Goal: Information Seeking & Learning: Check status

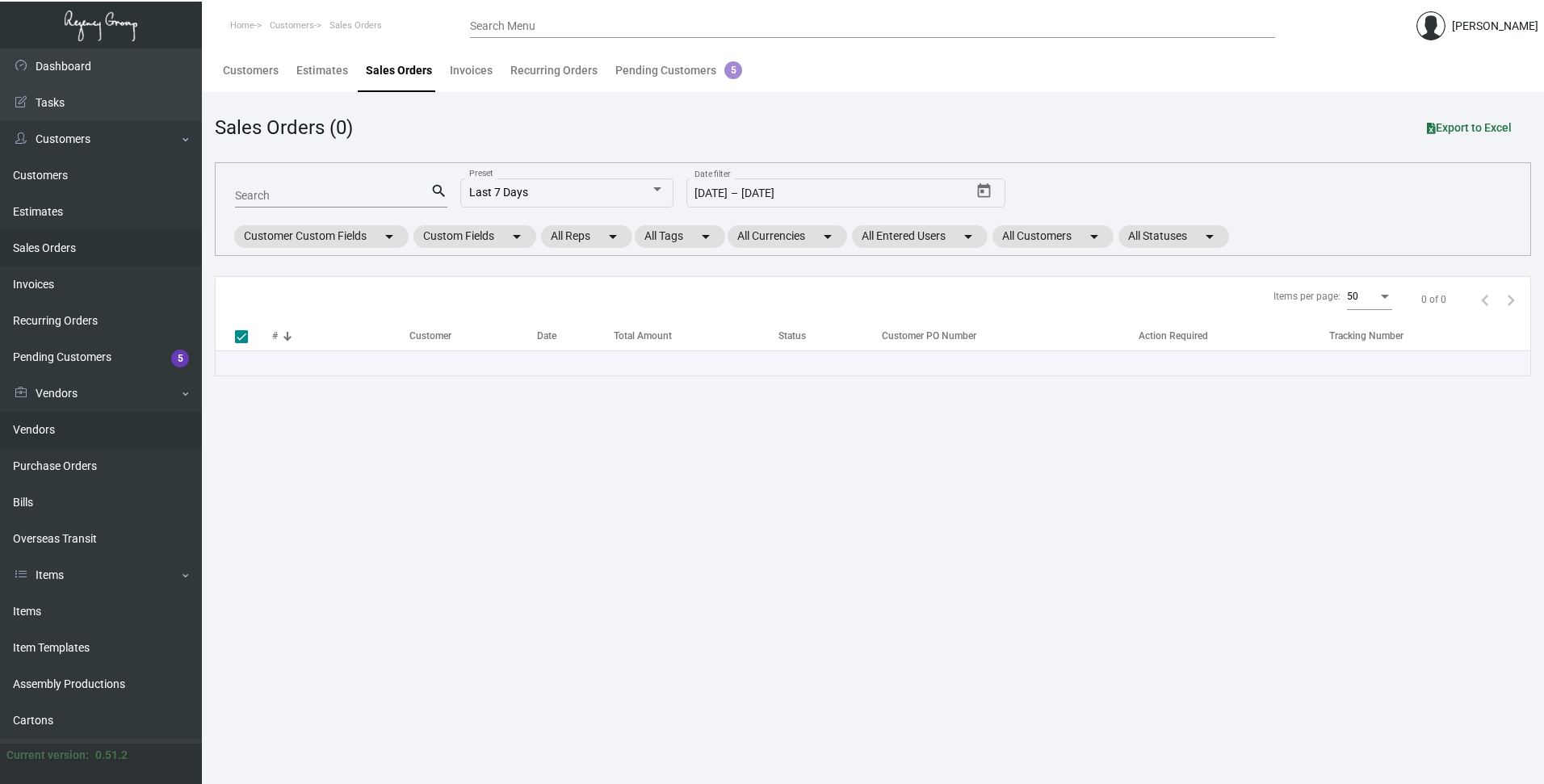
click at [38, 427] on link "Vendors" at bounding box center [101, 430] width 202 height 37
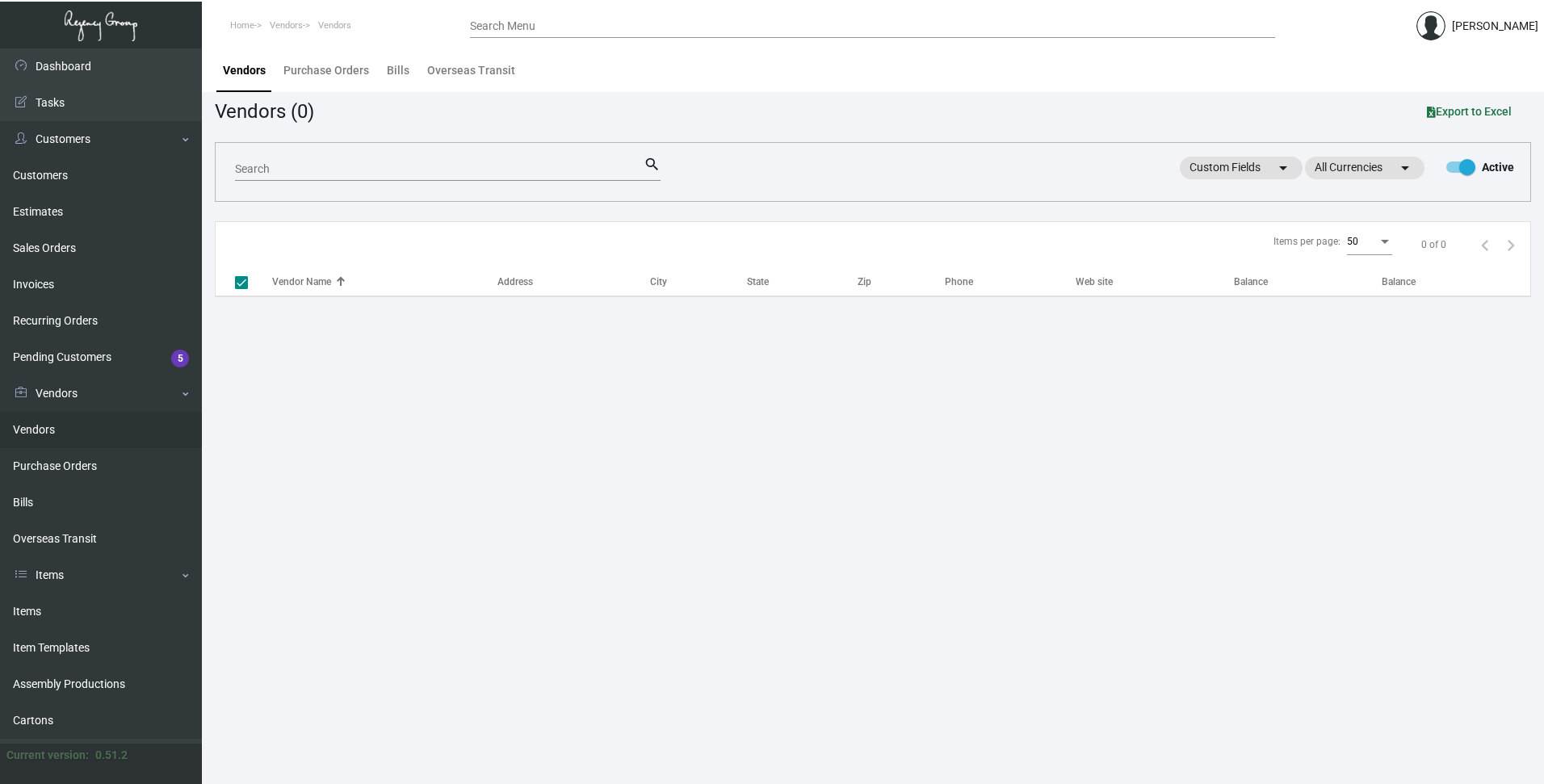
checkbox input "false"
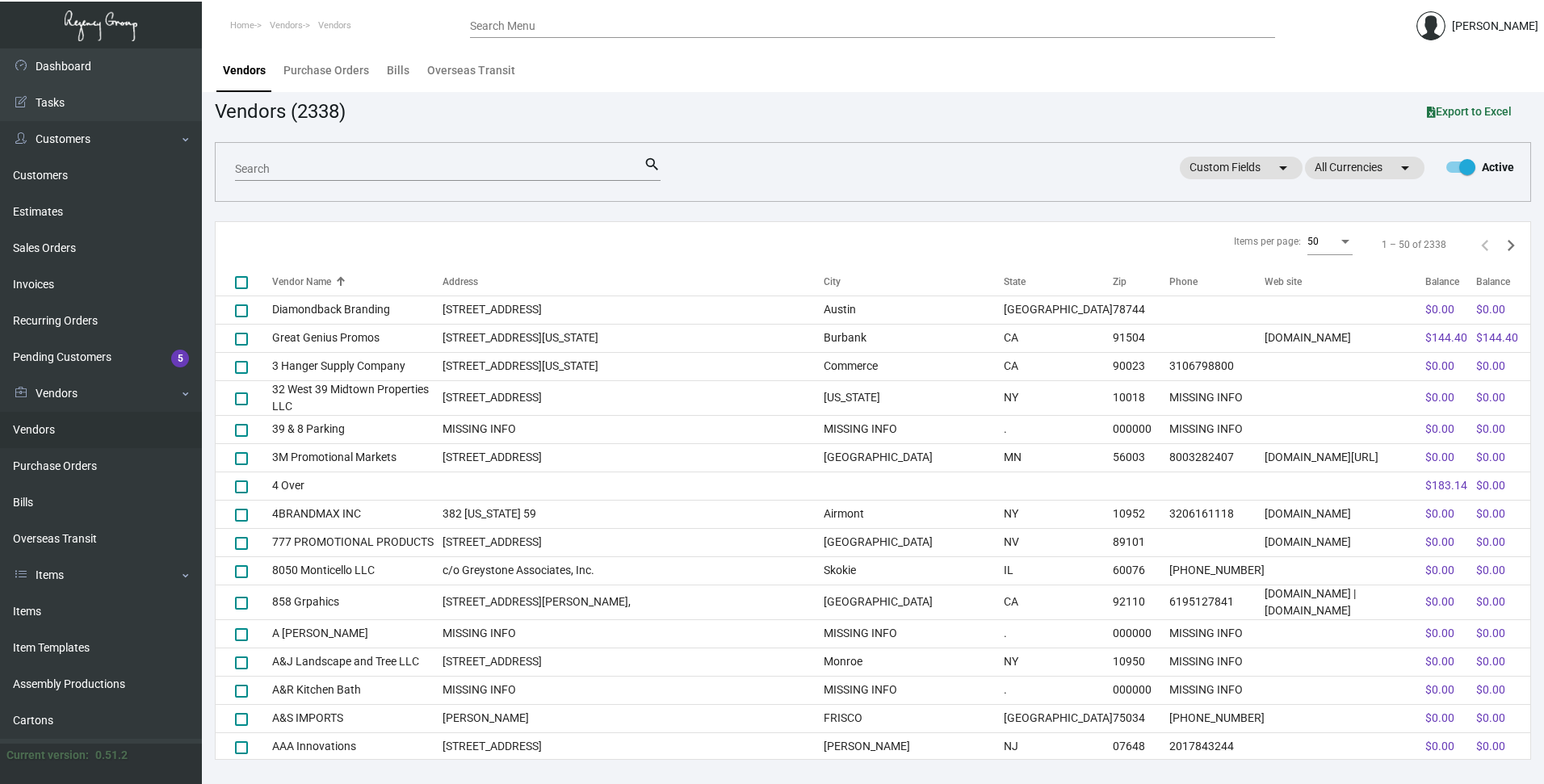
click at [270, 166] on input "Search" at bounding box center [439, 169] width 409 height 12
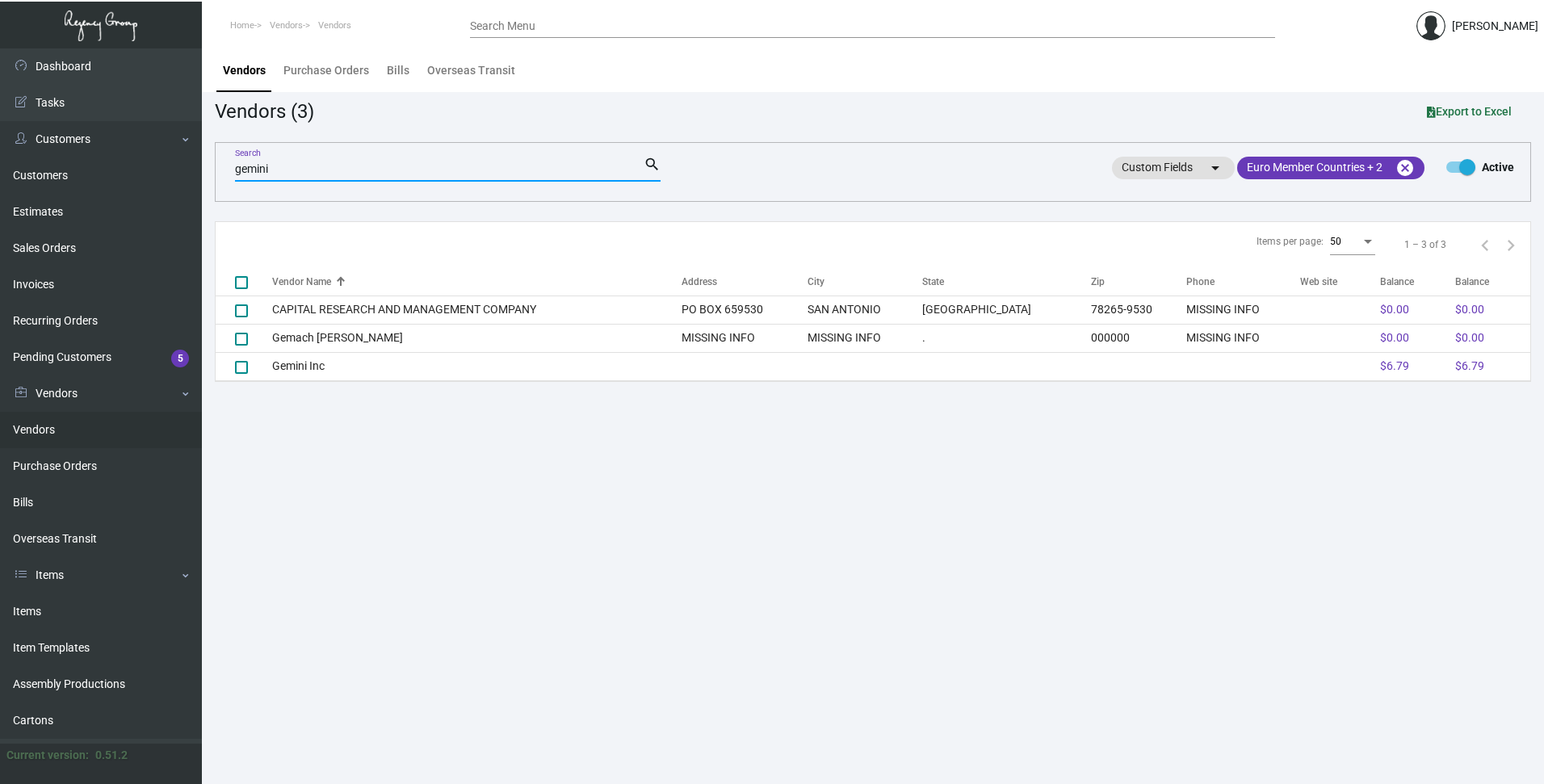
type input "gemini"
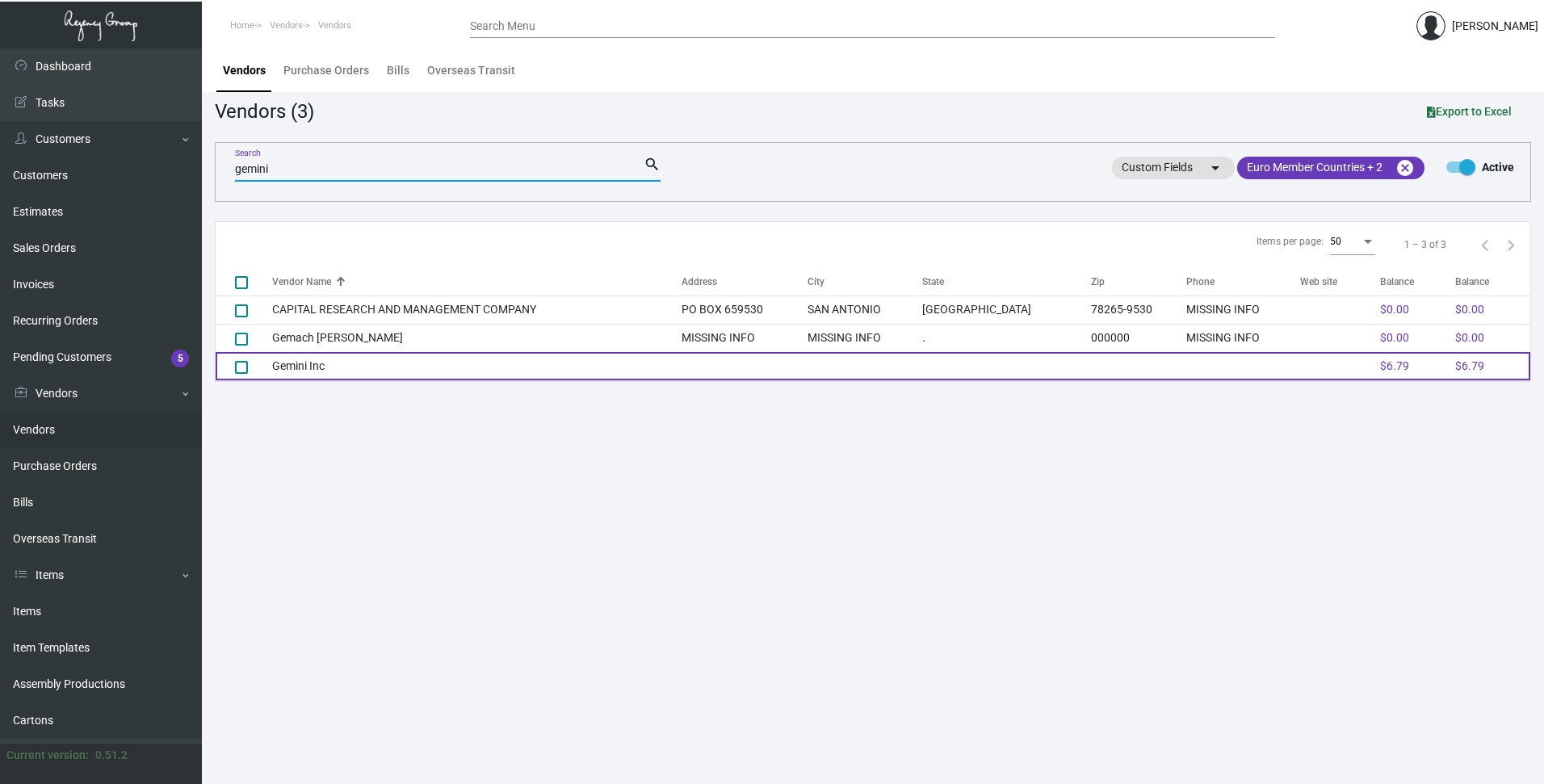
click at [298, 365] on td "Gemini Inc" at bounding box center [476, 367] width 409 height 29
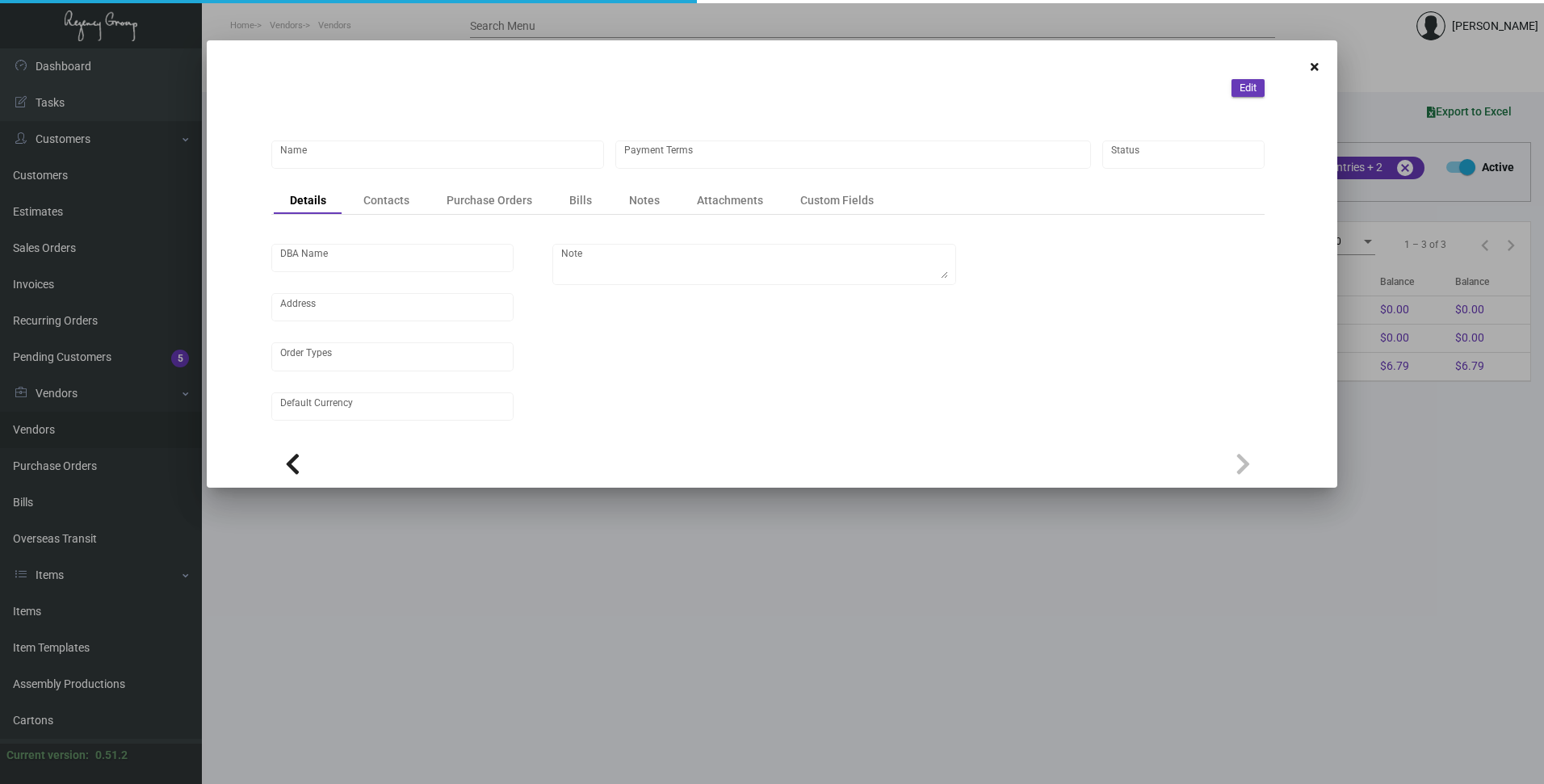
type input "Gemini Inc"
type input "Net 30"
type input "[STREET_ADDRESS][PERSON_NAME][PERSON_NAME]"
type input "United States Dollar $"
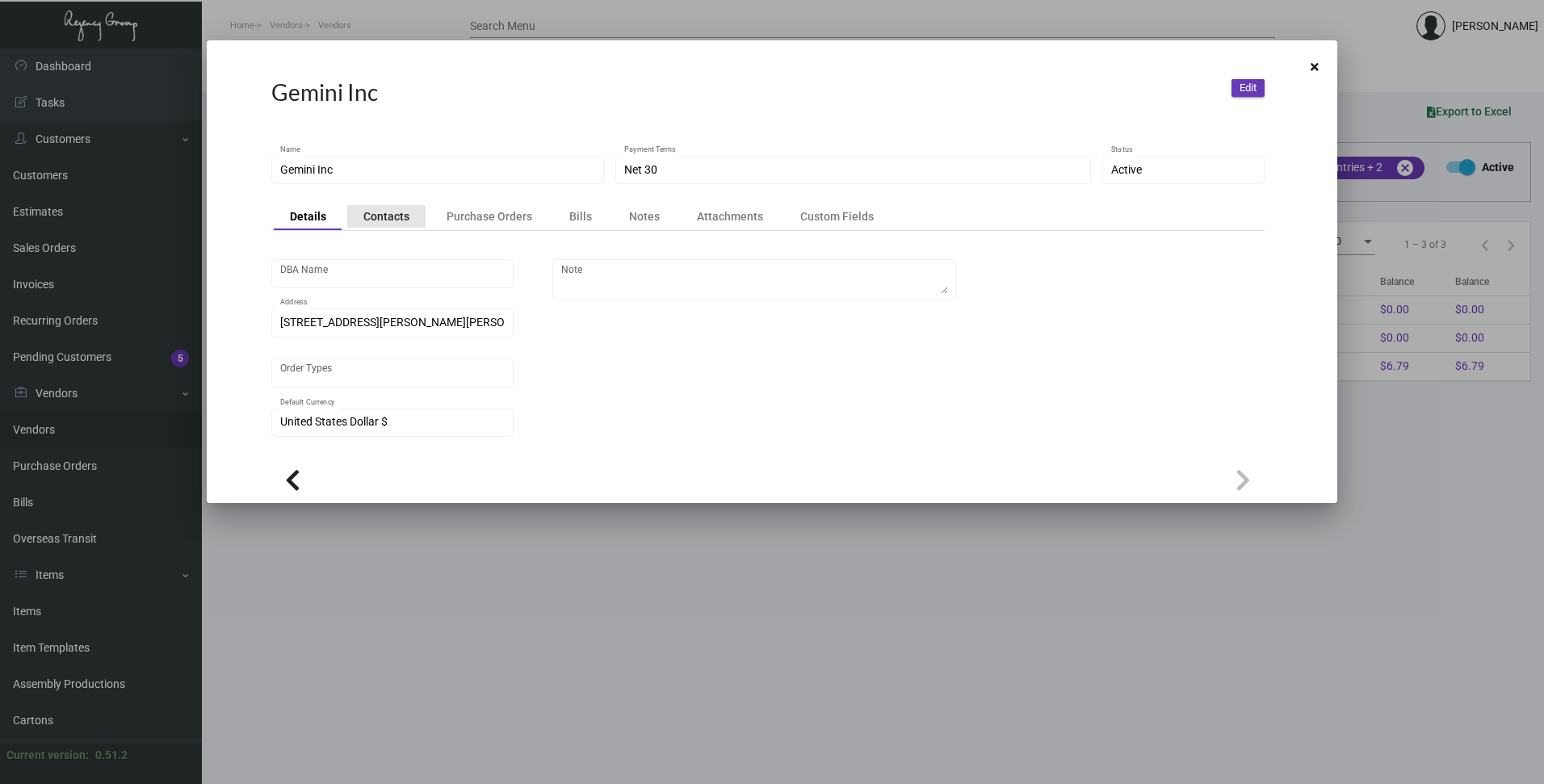
click at [383, 217] on div "Contacts" at bounding box center [386, 217] width 46 height 16
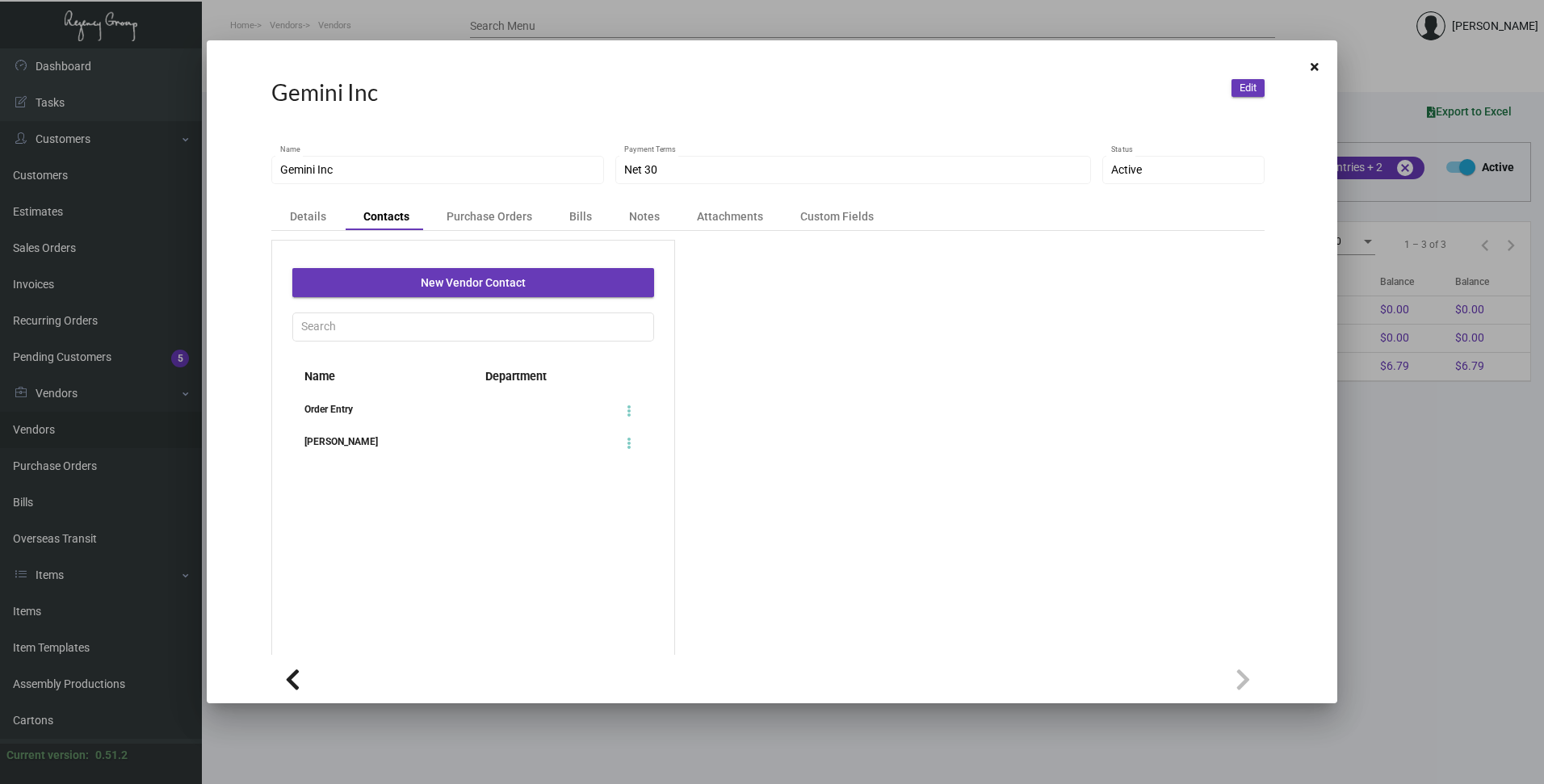
click at [343, 440] on div "[PERSON_NAME]" at bounding box center [383, 442] width 181 height 16
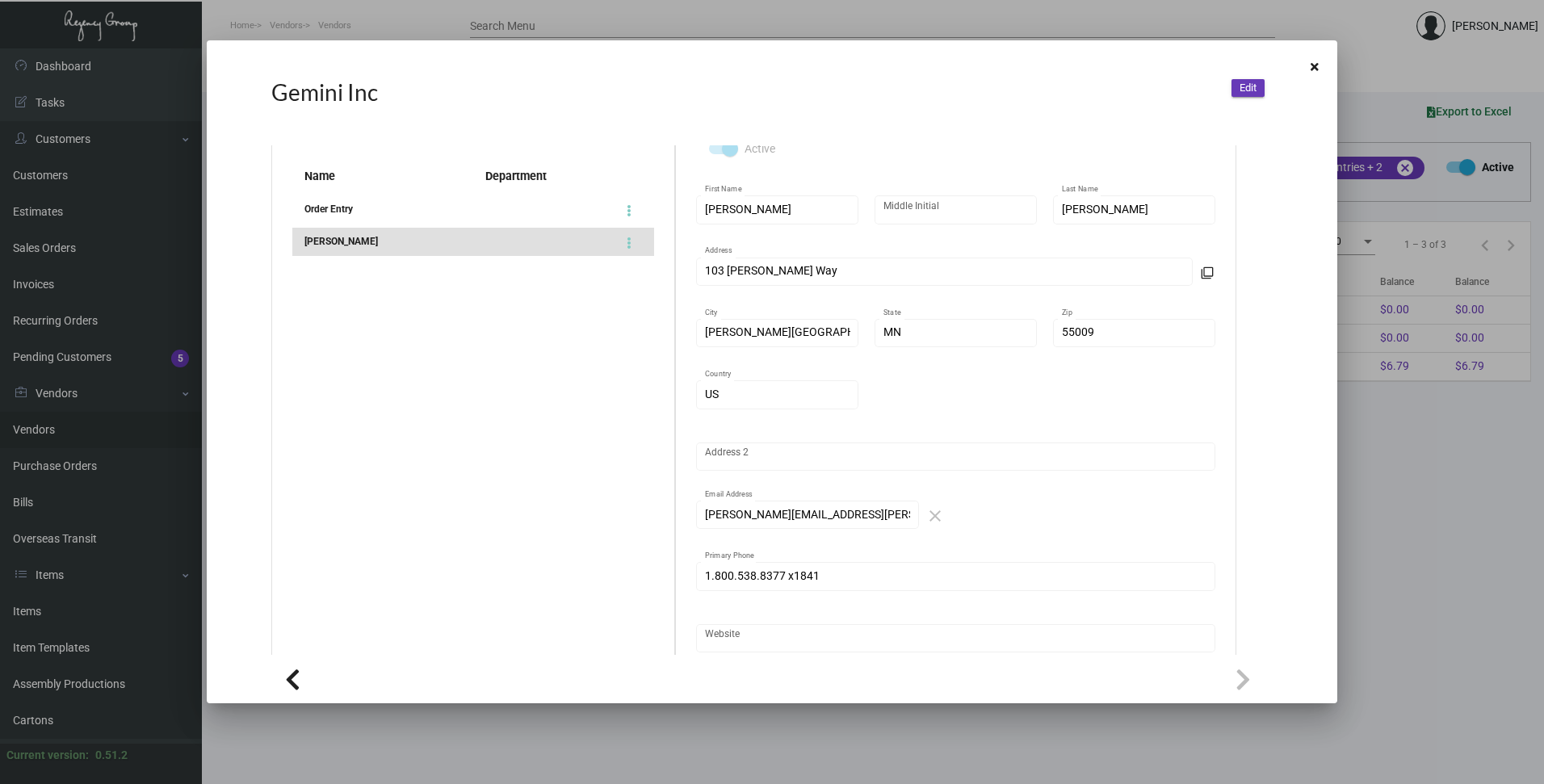
scroll to position [203, 0]
click at [701, 516] on div "[PERSON_NAME][EMAIL_ADDRESS][PERSON_NAME][DOMAIN_NAME] Email Address" at bounding box center [807, 509] width 223 height 31
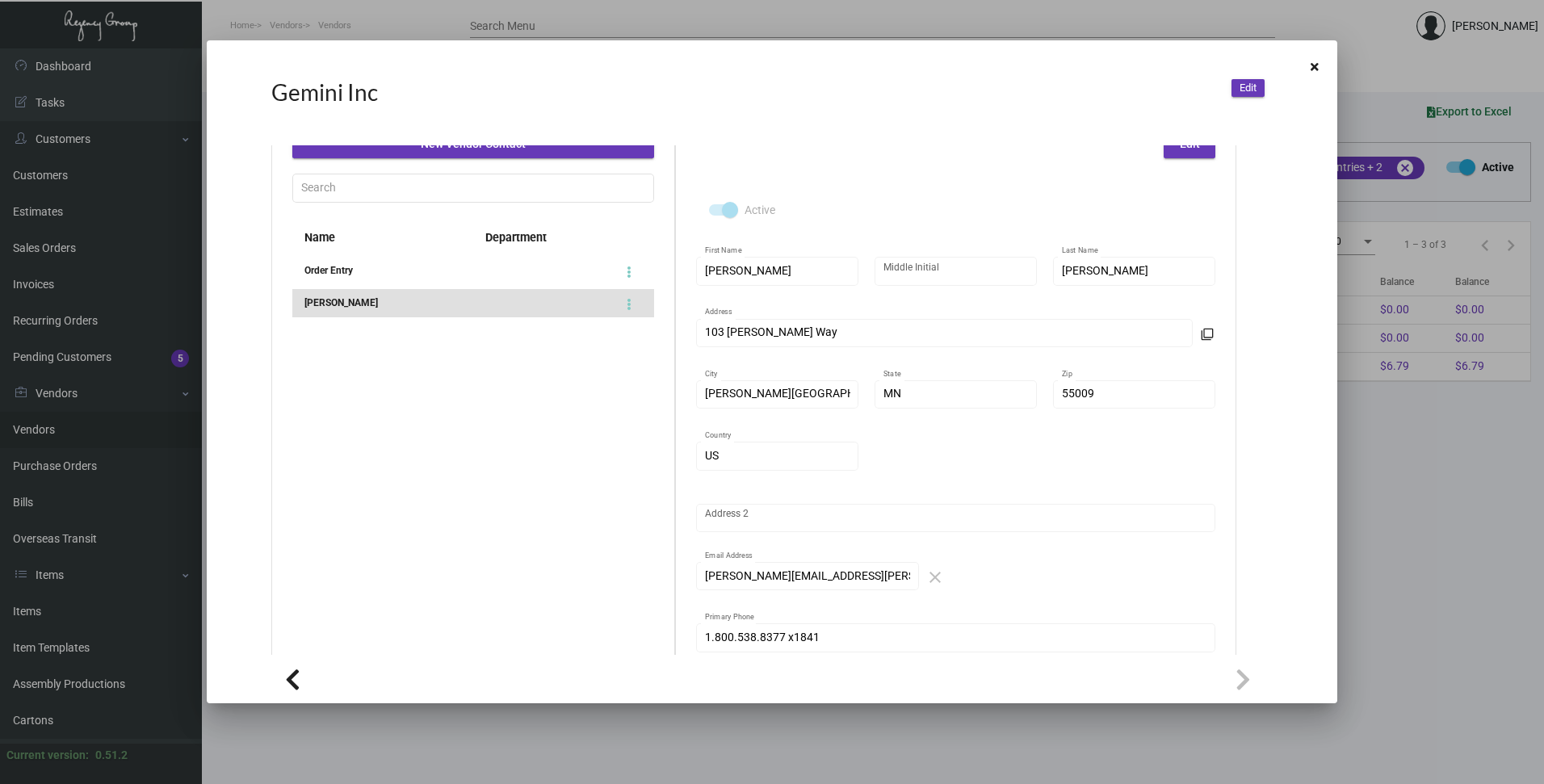
scroll to position [0, 0]
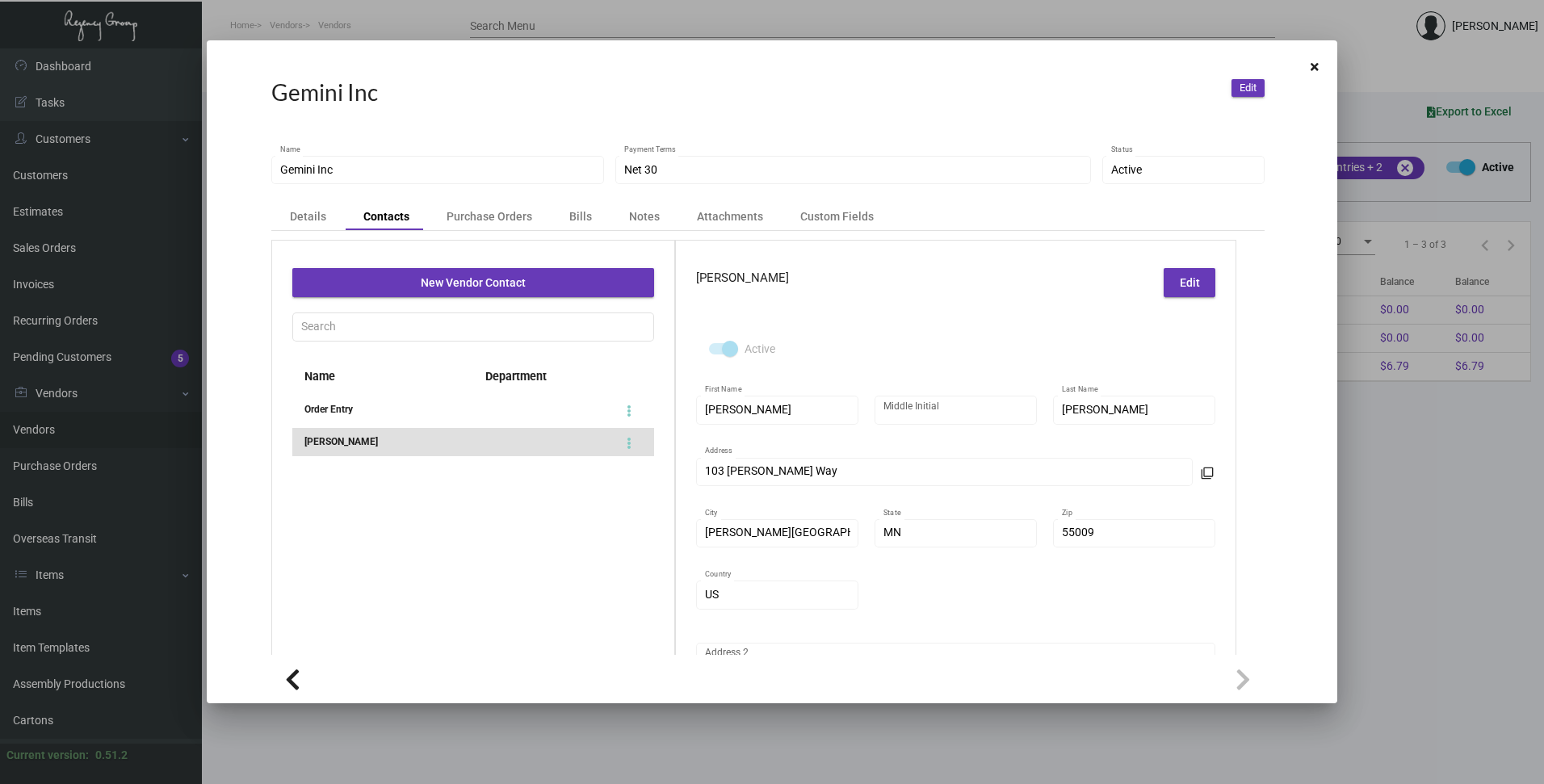
click at [823, 477] on div "103 [PERSON_NAME] Way Address" at bounding box center [945, 470] width 480 height 31
drag, startPoint x: 823, startPoint y: 477, endPoint x: 675, endPoint y: 472, distance: 148.1
click at [675, 472] on div "[PERSON_NAME] Edit Active [PERSON_NAME] First Name Middle Initial [PERSON_NAME]…" at bounding box center [955, 623] width 561 height 766
click at [670, 530] on div "New Vendor Contact Name Department Order Entry [PERSON_NAME] [PERSON_NAME] Edit…" at bounding box center [767, 623] width 993 height 766
click at [546, 617] on ul "Name Department Order Entry [PERSON_NAME]" at bounding box center [474, 606] width 362 height 493
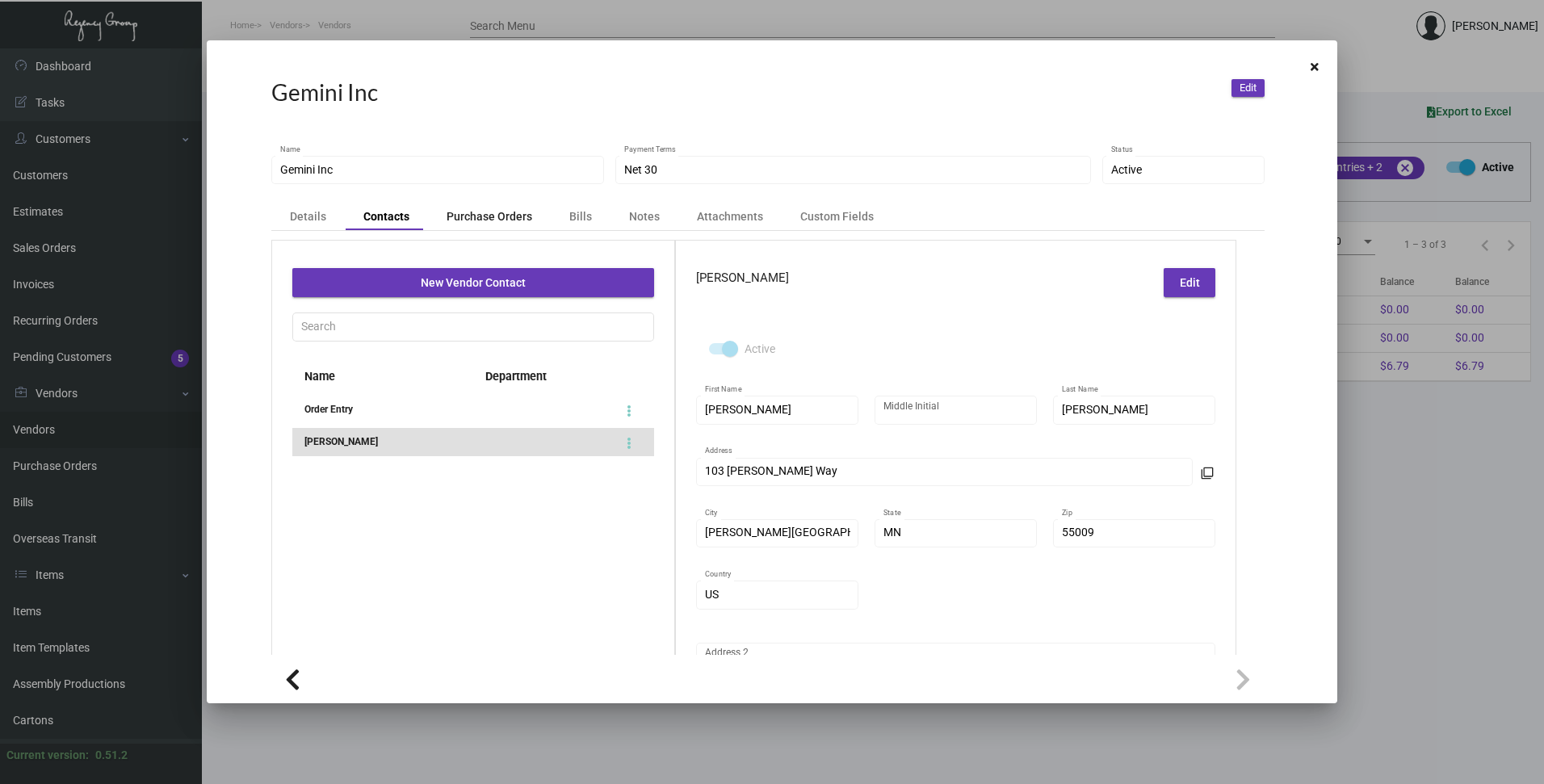
click at [498, 212] on div "Purchase Orders" at bounding box center [490, 217] width 86 height 16
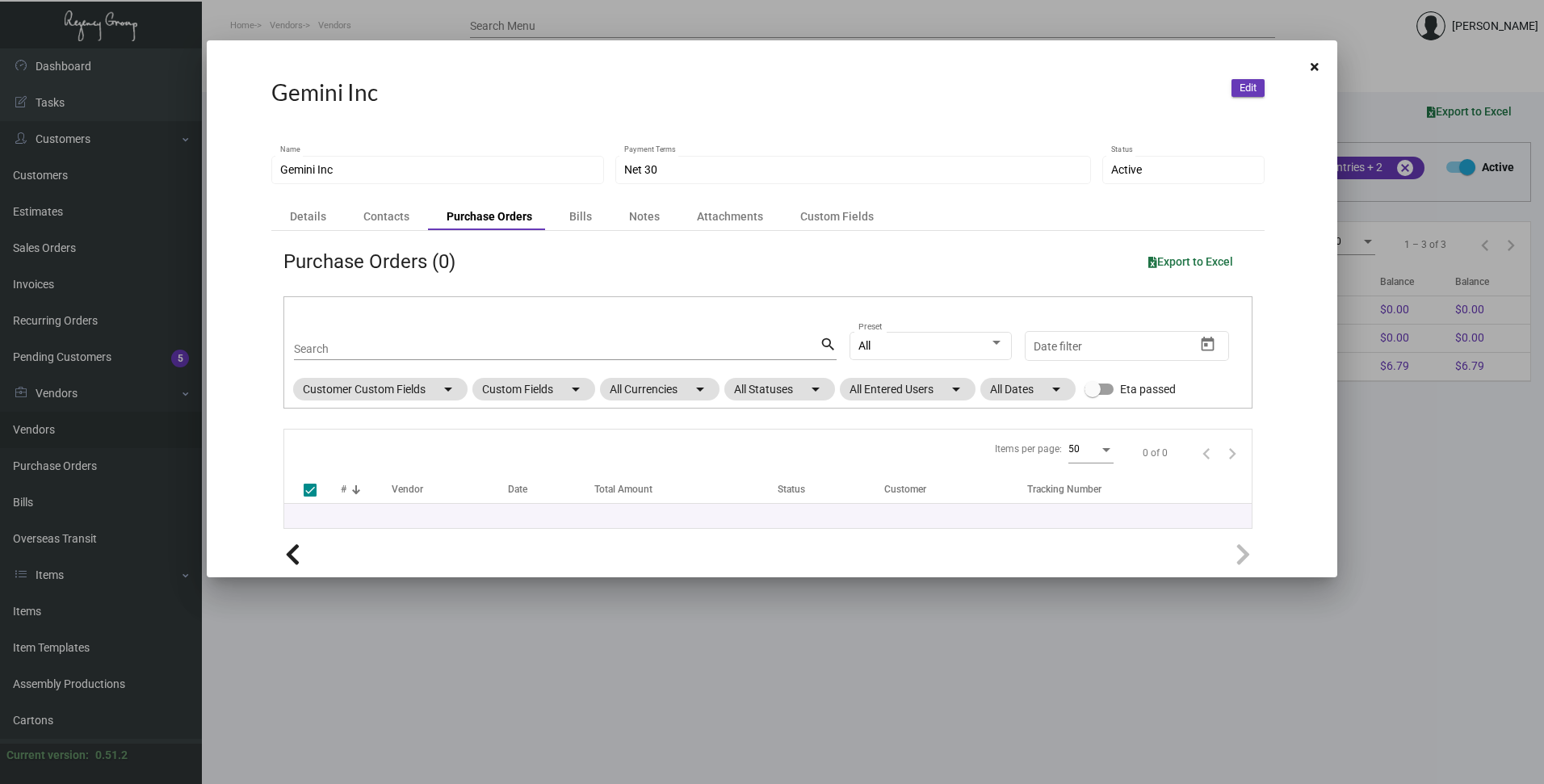
checkbox input "false"
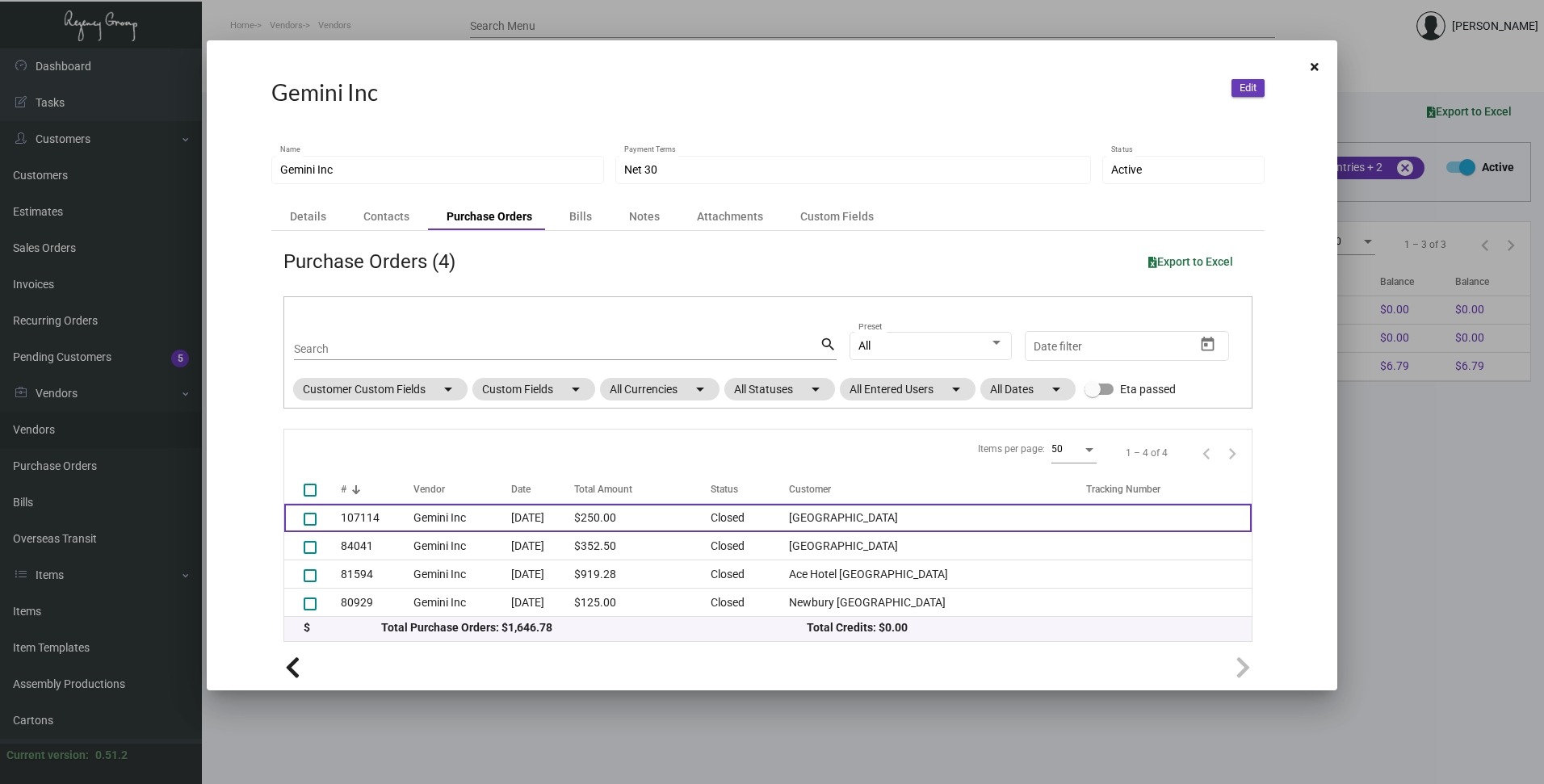
click at [368, 510] on td "107114" at bounding box center [376, 518] width 72 height 29
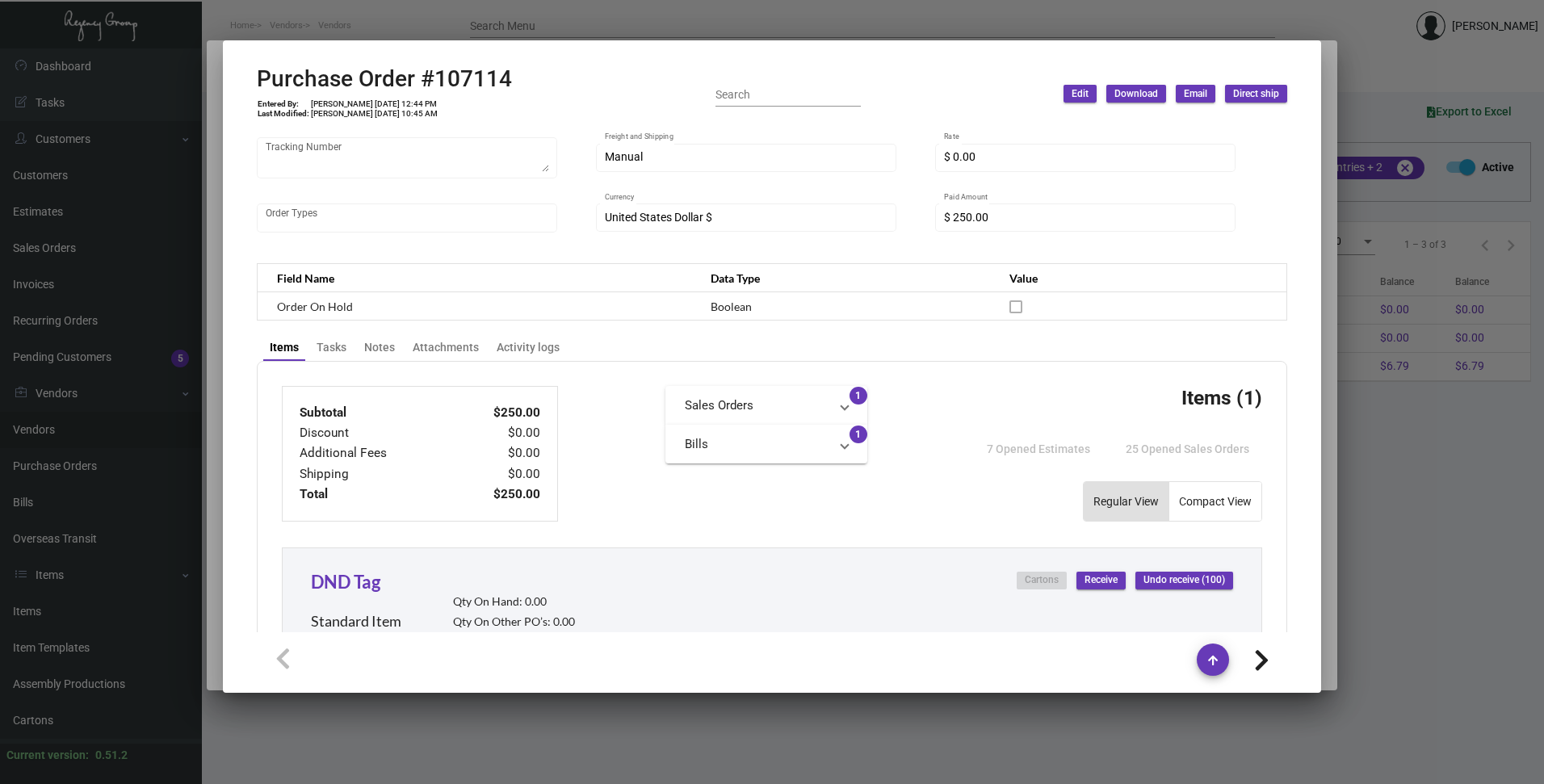
scroll to position [126, 0]
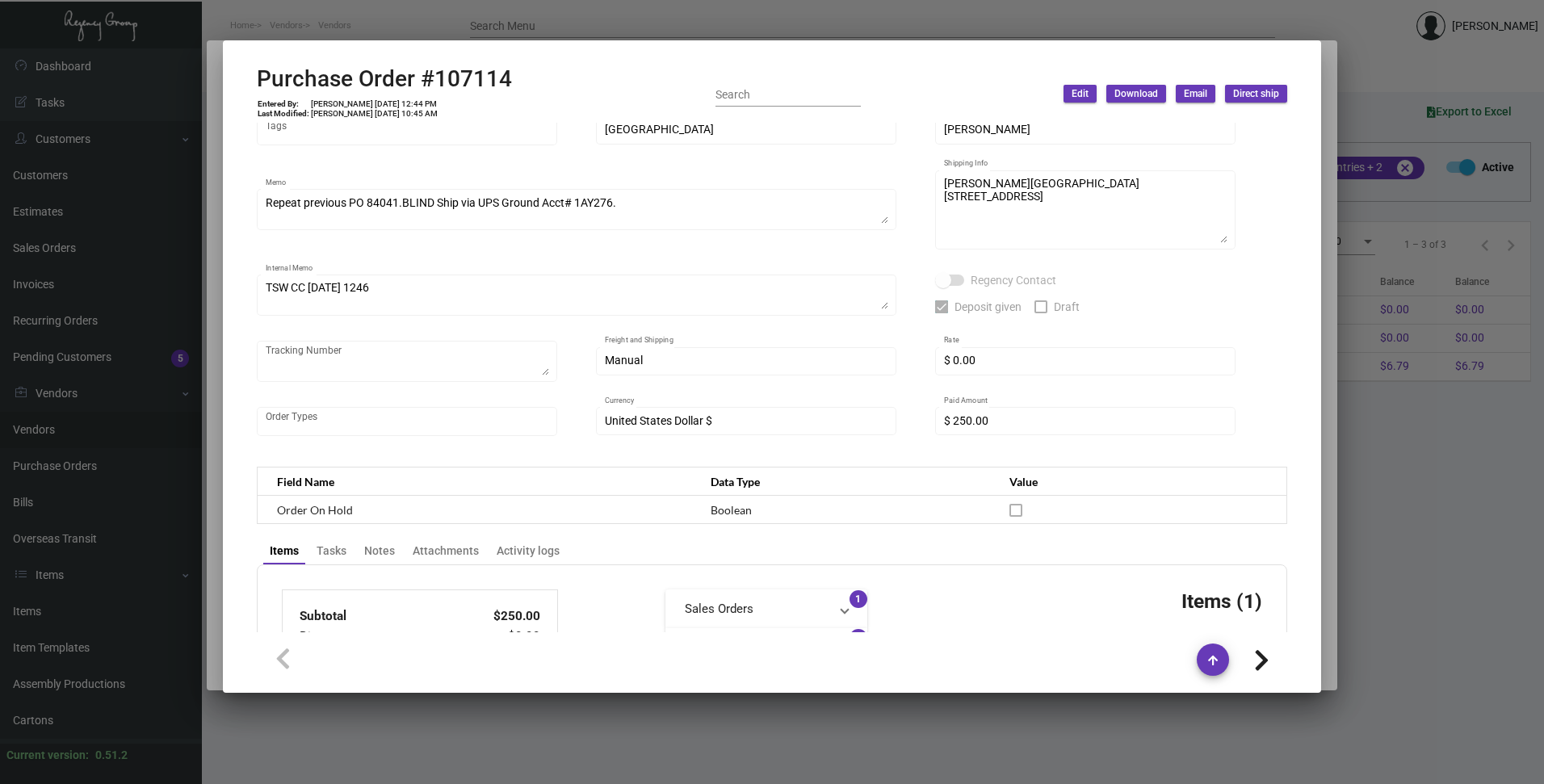
click at [638, 19] on div at bounding box center [772, 392] width 1544 height 784
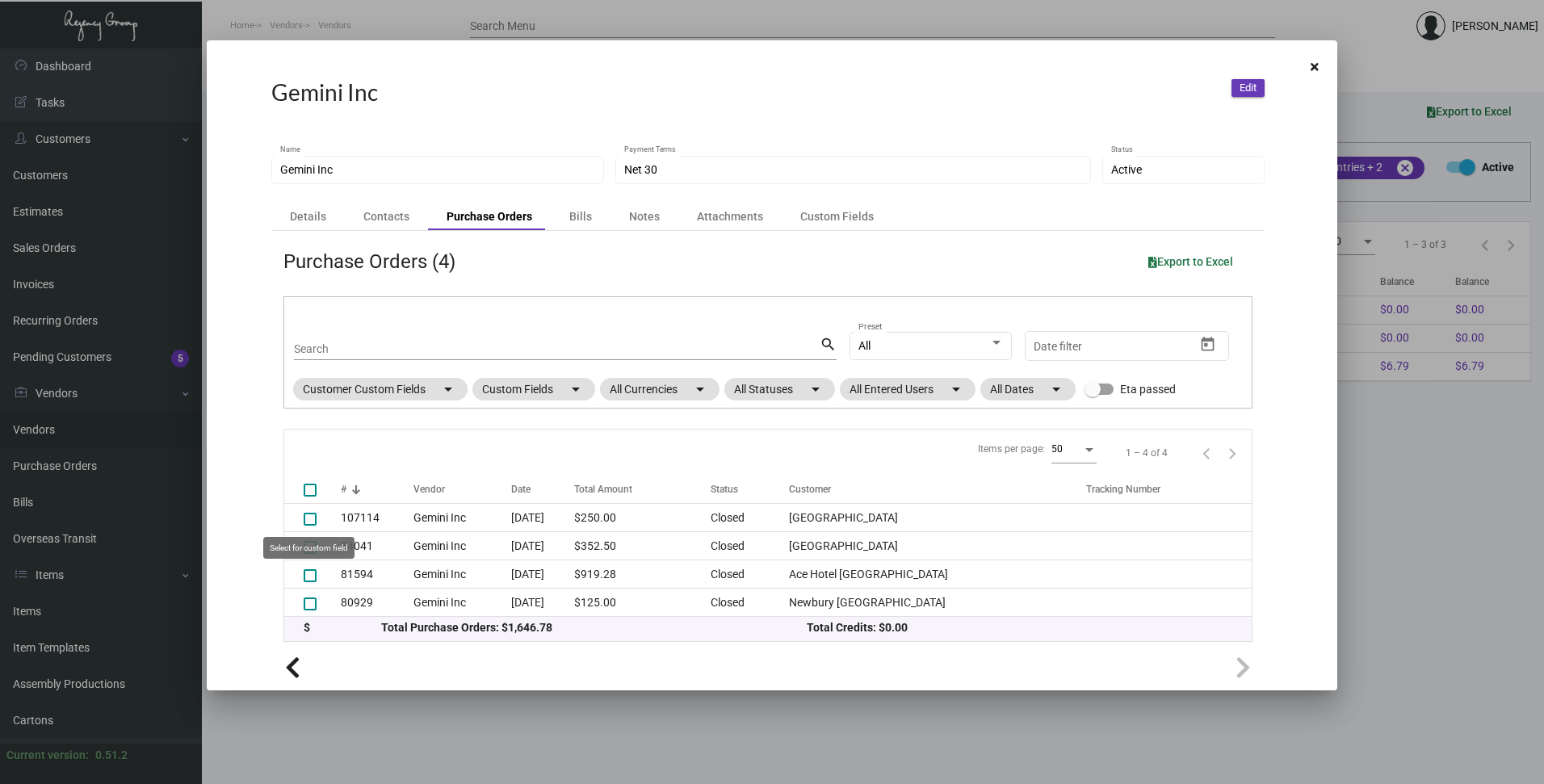
click at [361, 546] on mat-tooltip-component "Select for custom field" at bounding box center [309, 548] width 114 height 45
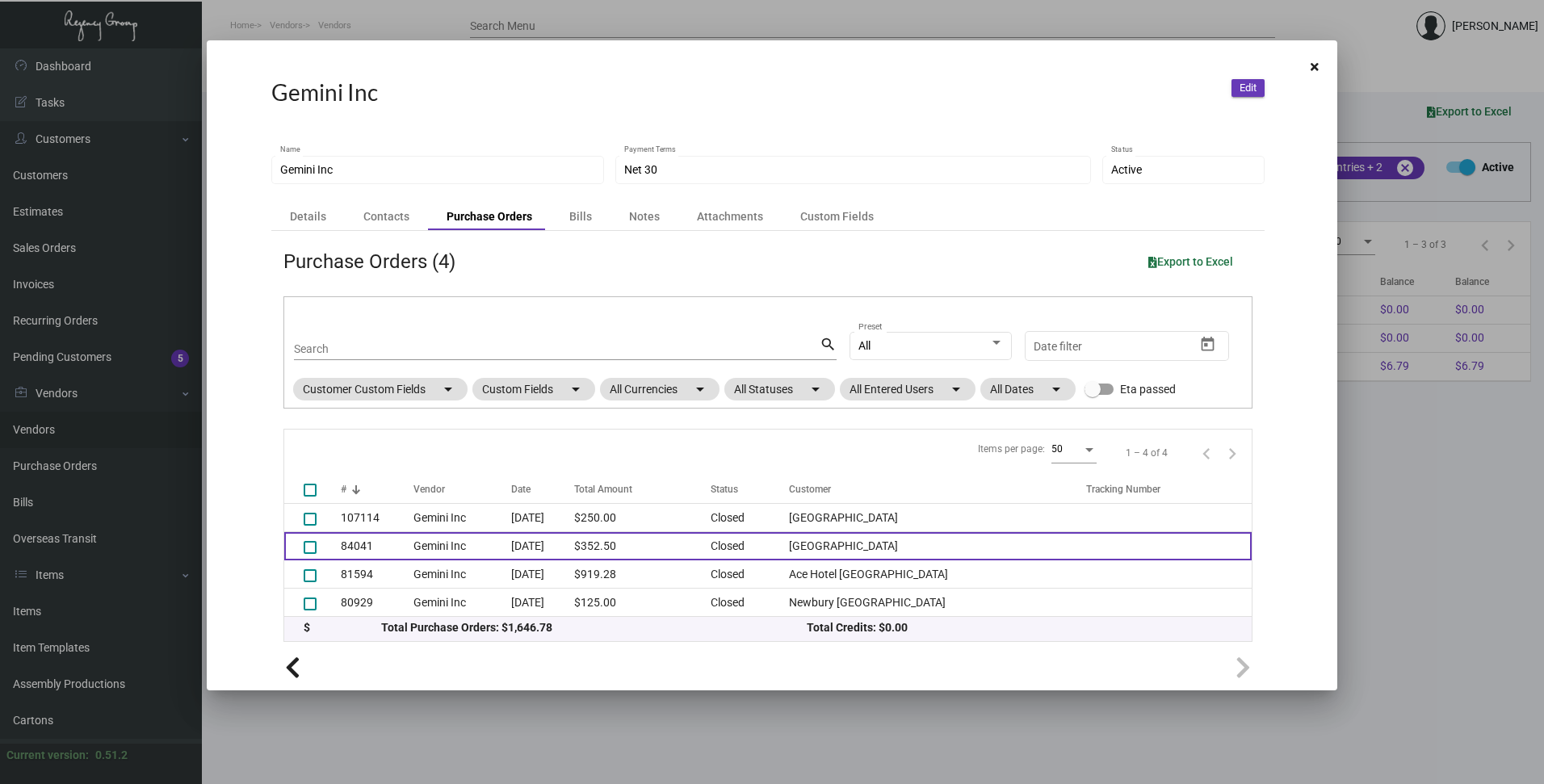
click at [430, 546] on td "Gemini Inc" at bounding box center [462, 547] width 98 height 29
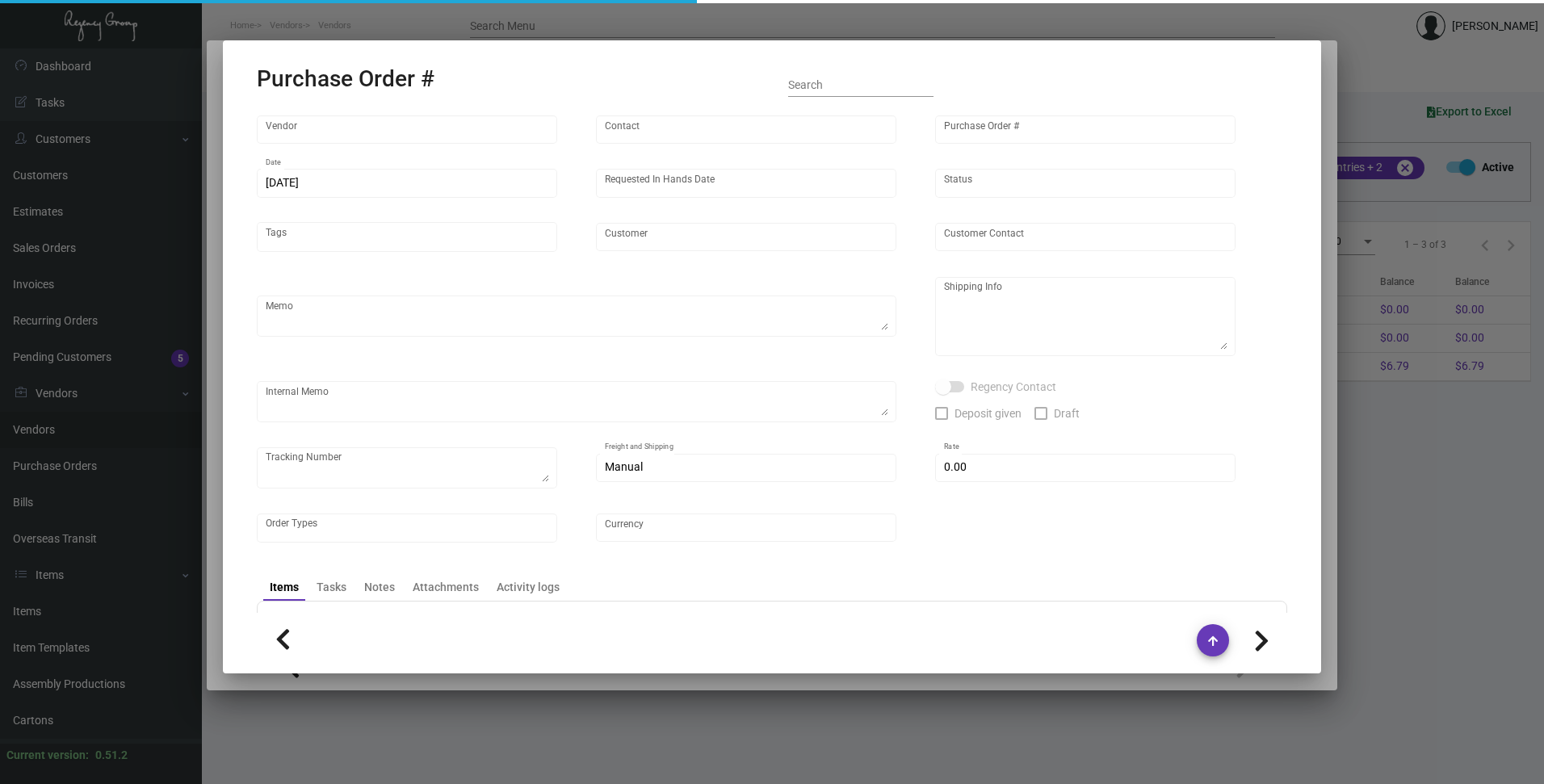
type input "Gemini Inc"
type input "[PERSON_NAME]"
type input "84041"
type input "[DATE]"
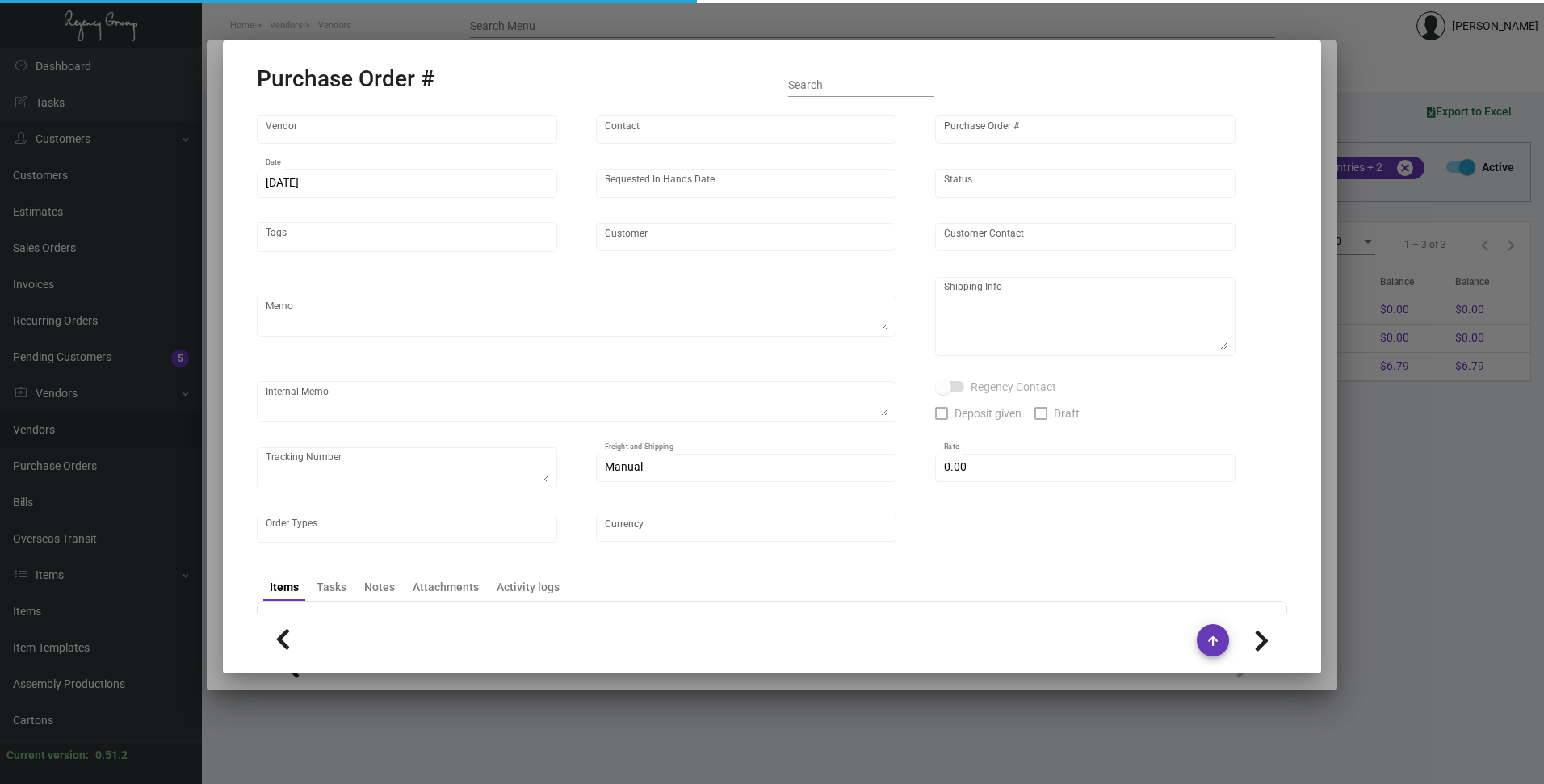
type input "[GEOGRAPHIC_DATA]"
type input "[PERSON_NAME]"
type textarea "Refer to Quote 5728061. BLIND Ship via UPS Ground Acct# 1AY276."
type textarea "The Harbor Front Inn [PERSON_NAME] [STREET_ADDRESS]"
type input "$ 0.00"
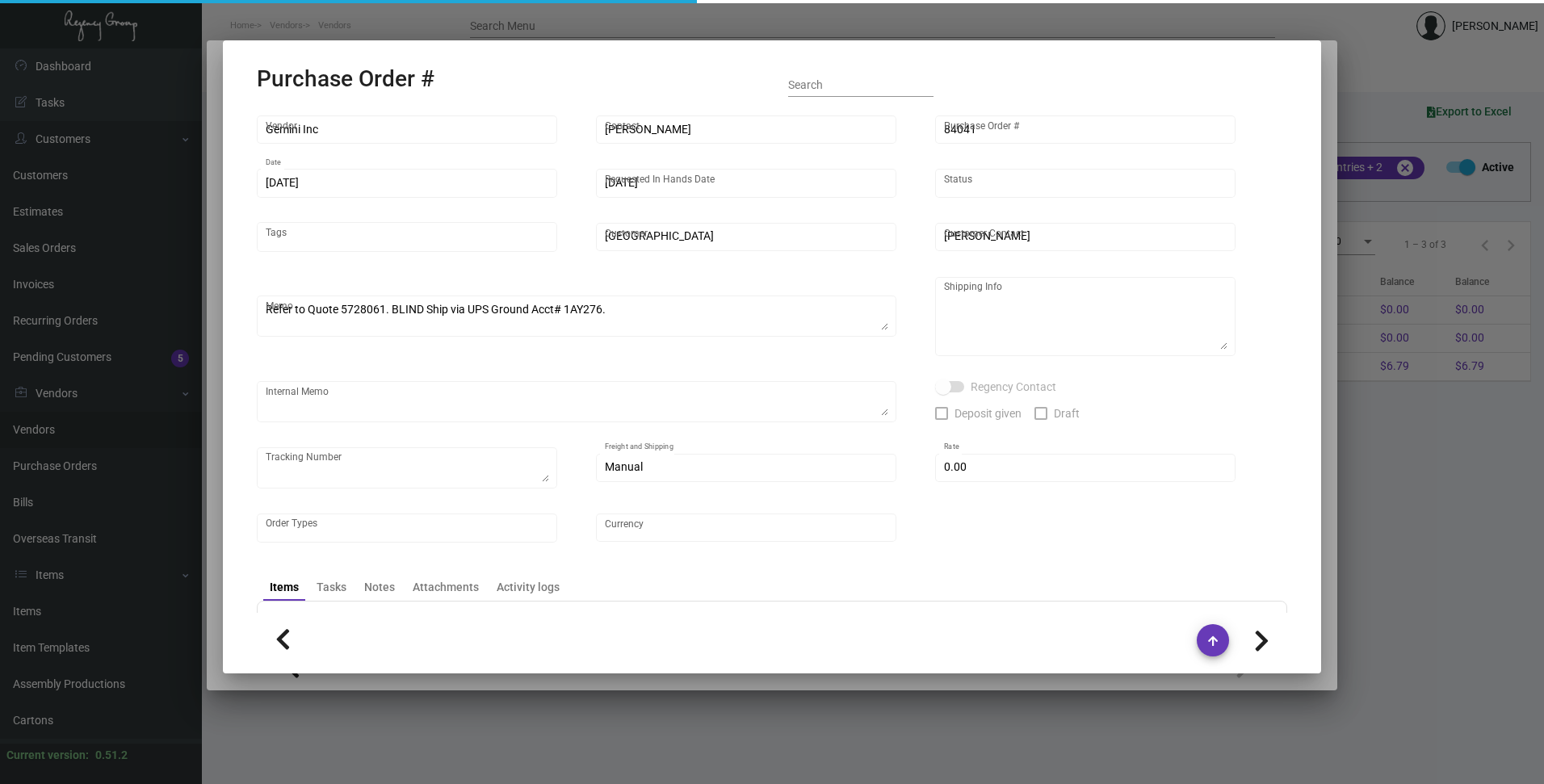
type input "United States Dollar $"
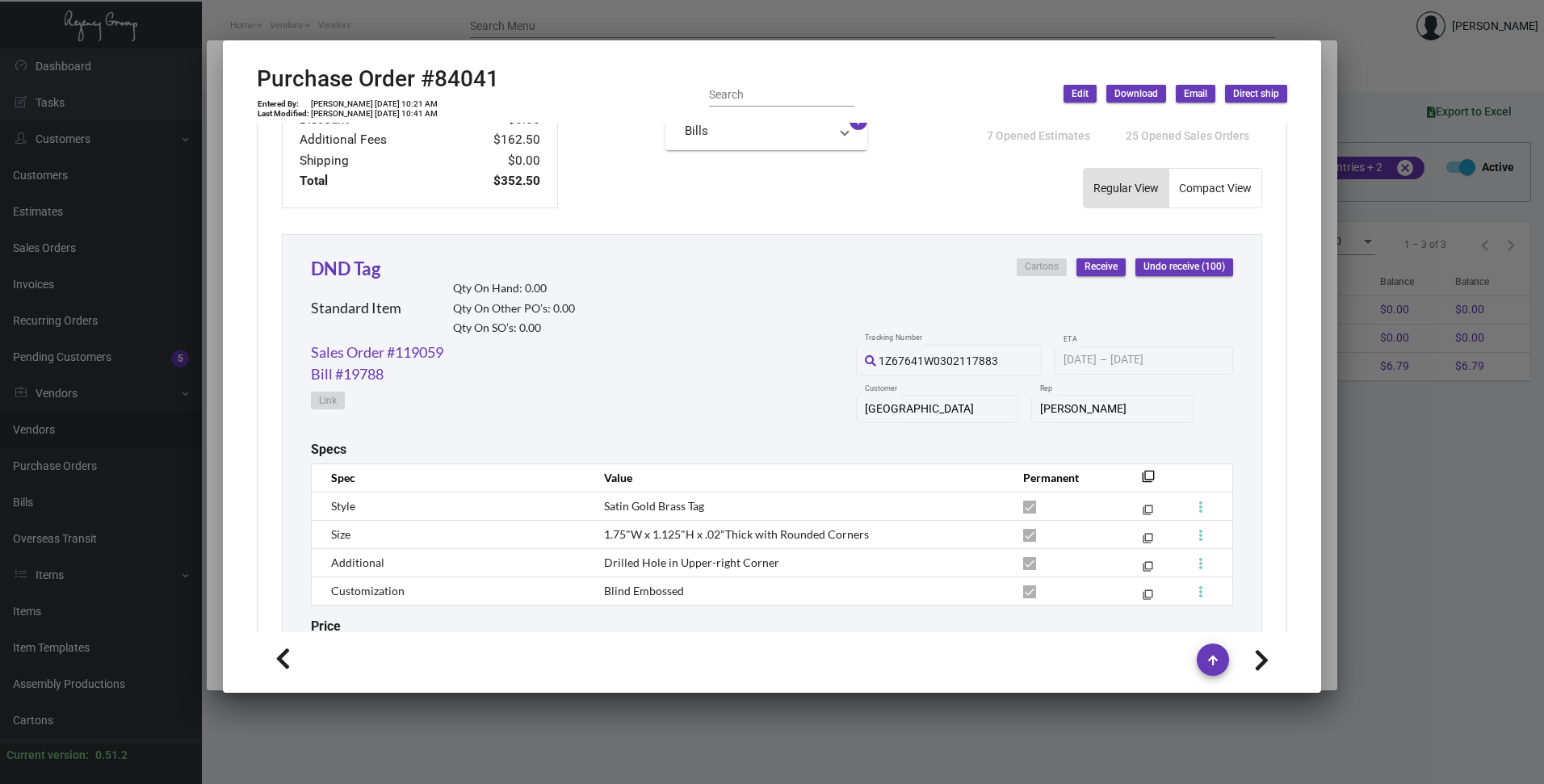
scroll to position [643, 0]
click at [610, 25] on div at bounding box center [772, 392] width 1544 height 784
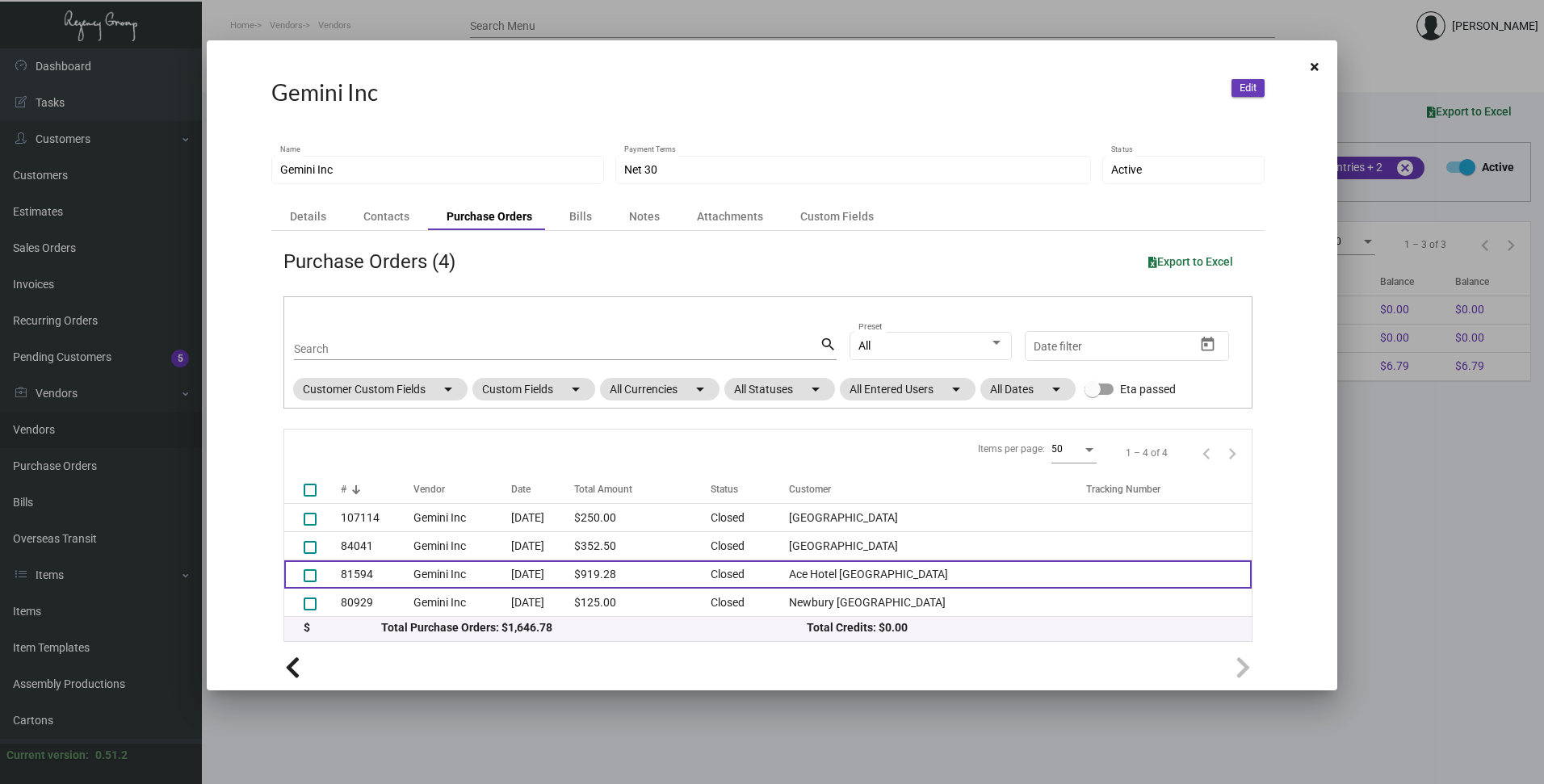
click at [357, 575] on td "81594" at bounding box center [376, 574] width 72 height 29
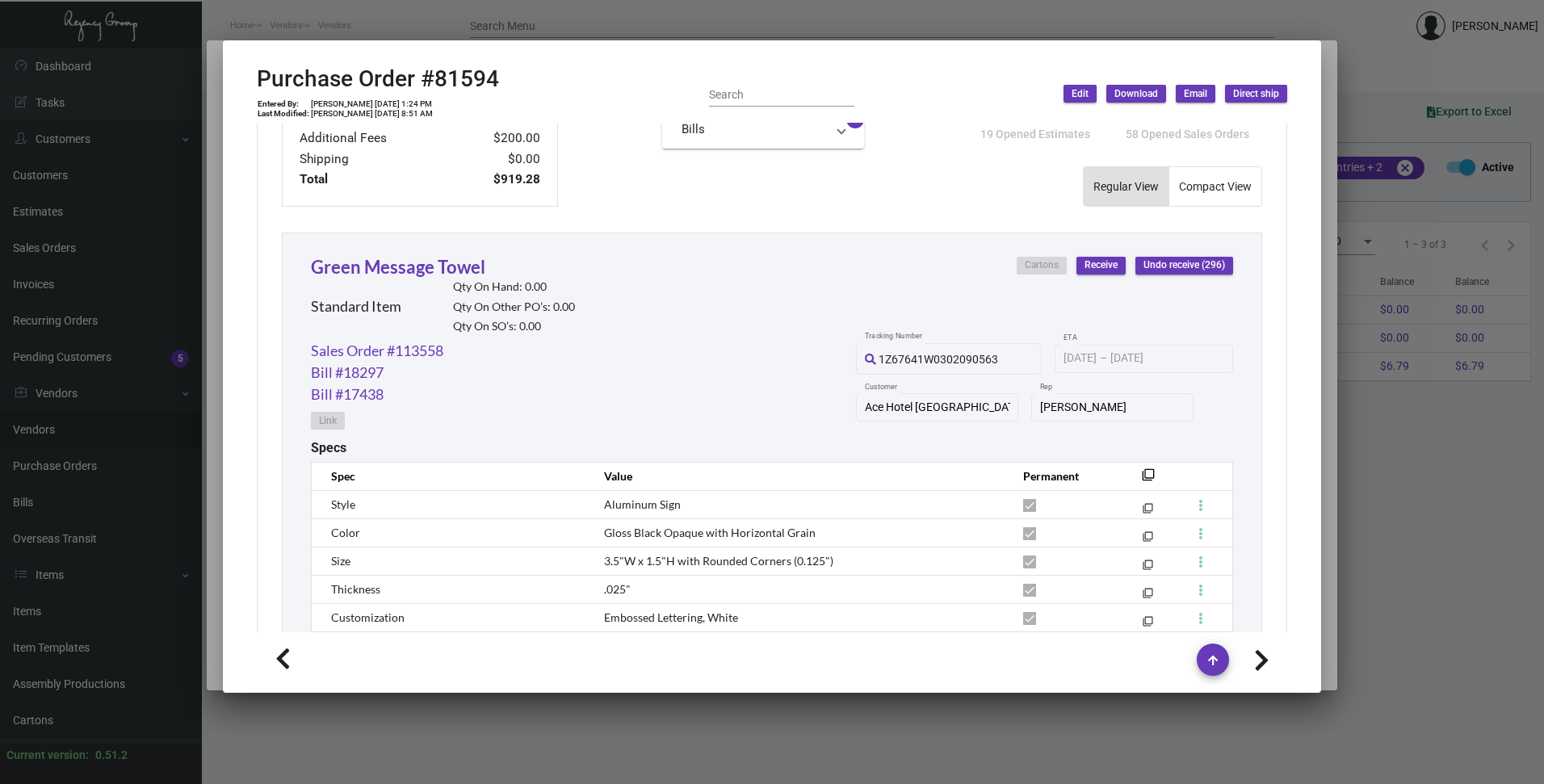
scroll to position [821, 0]
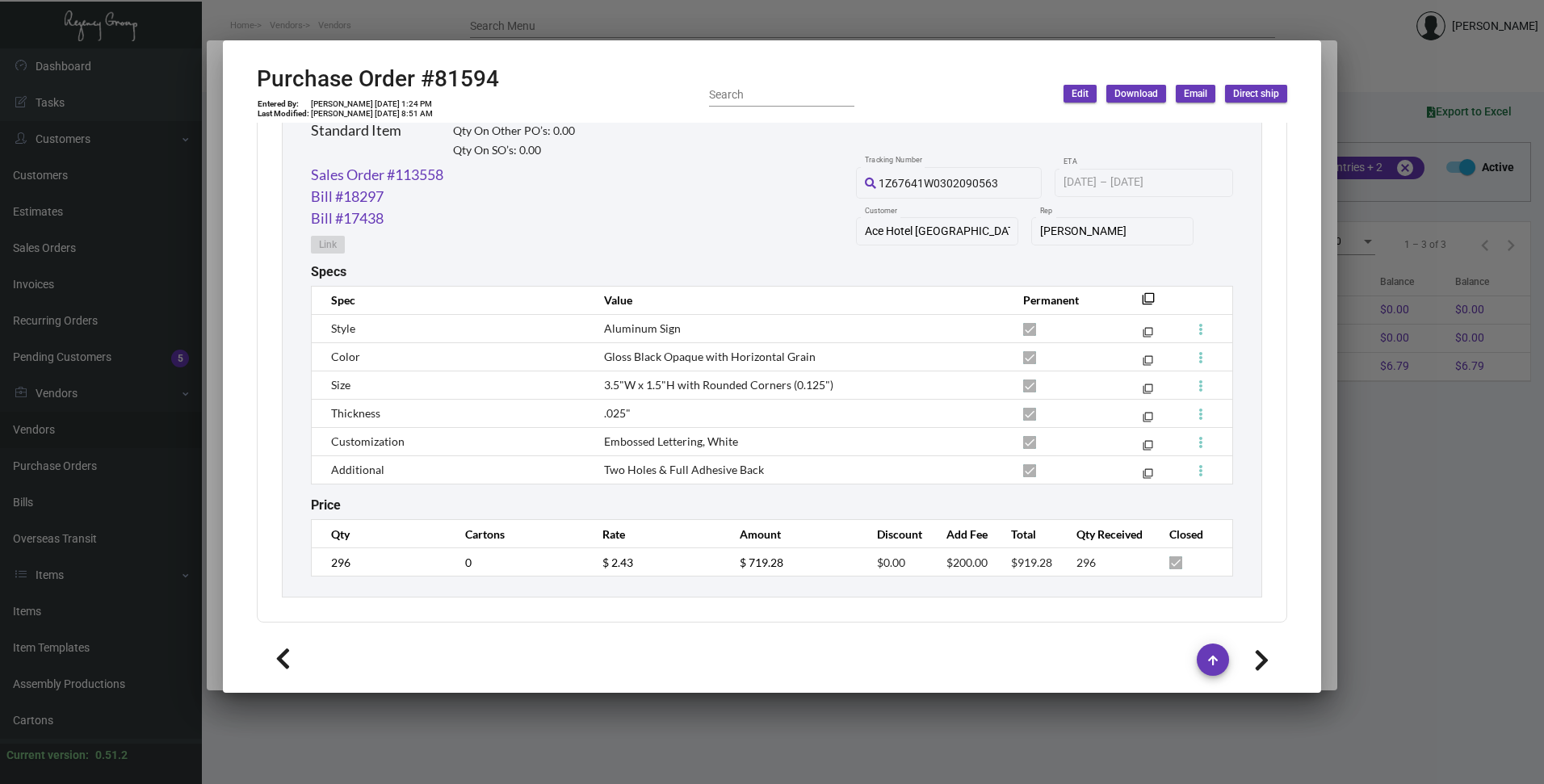
click at [549, 14] on div at bounding box center [772, 392] width 1544 height 784
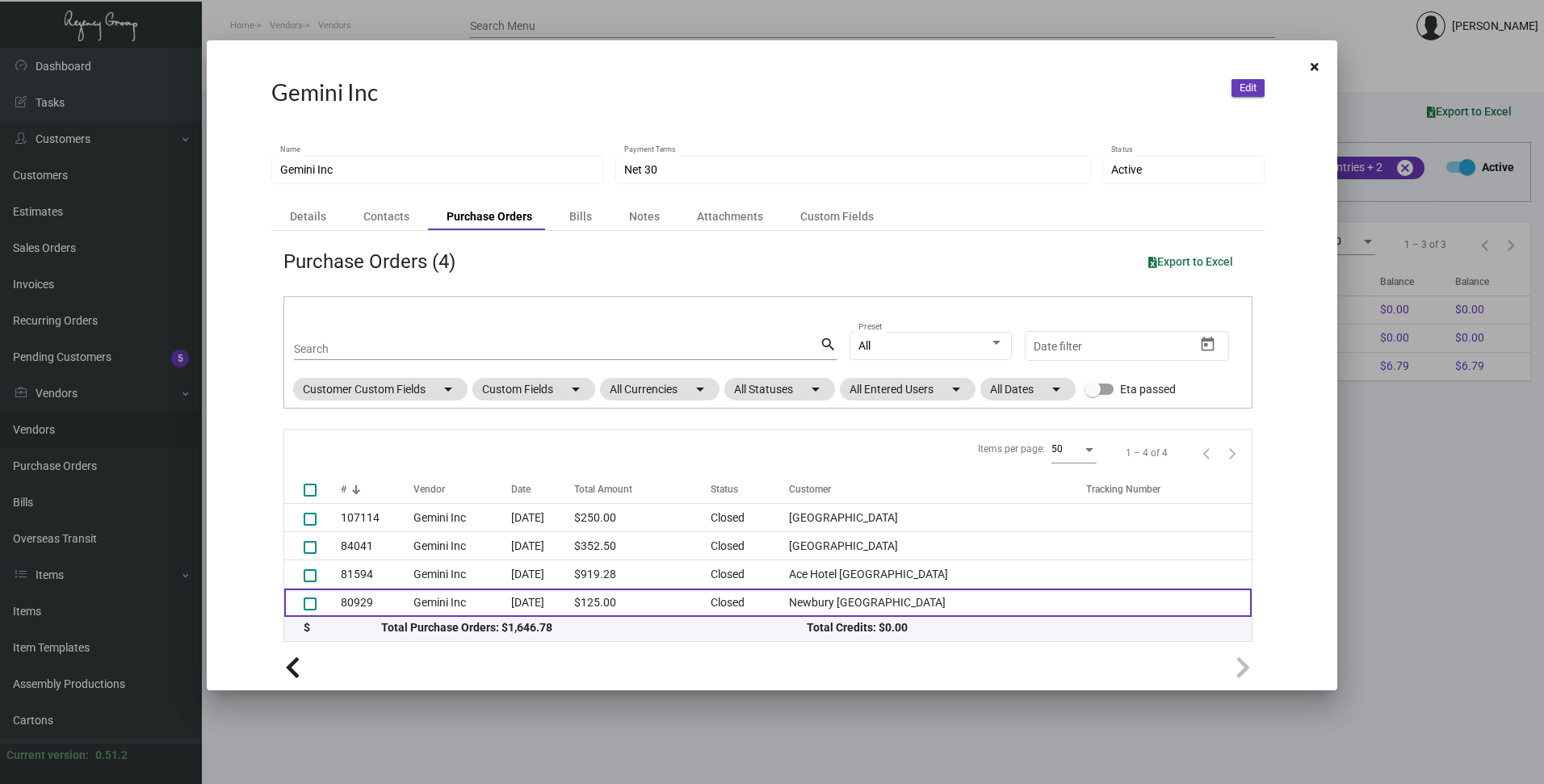
click at [355, 601] on td "80929" at bounding box center [376, 603] width 72 height 29
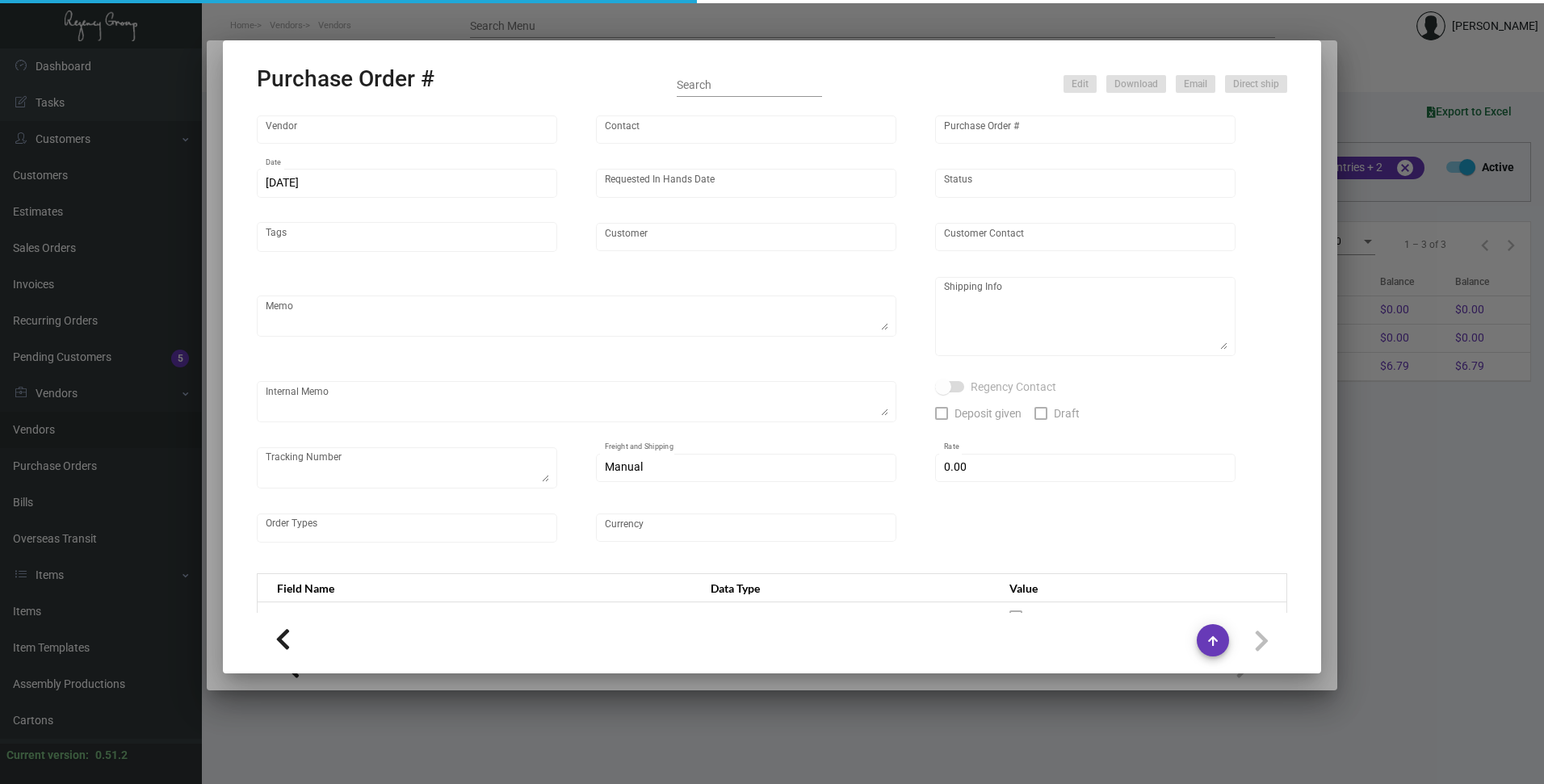
type input "Gemini Inc"
type input "[PERSON_NAME]"
type input "80929"
type input "[DATE]"
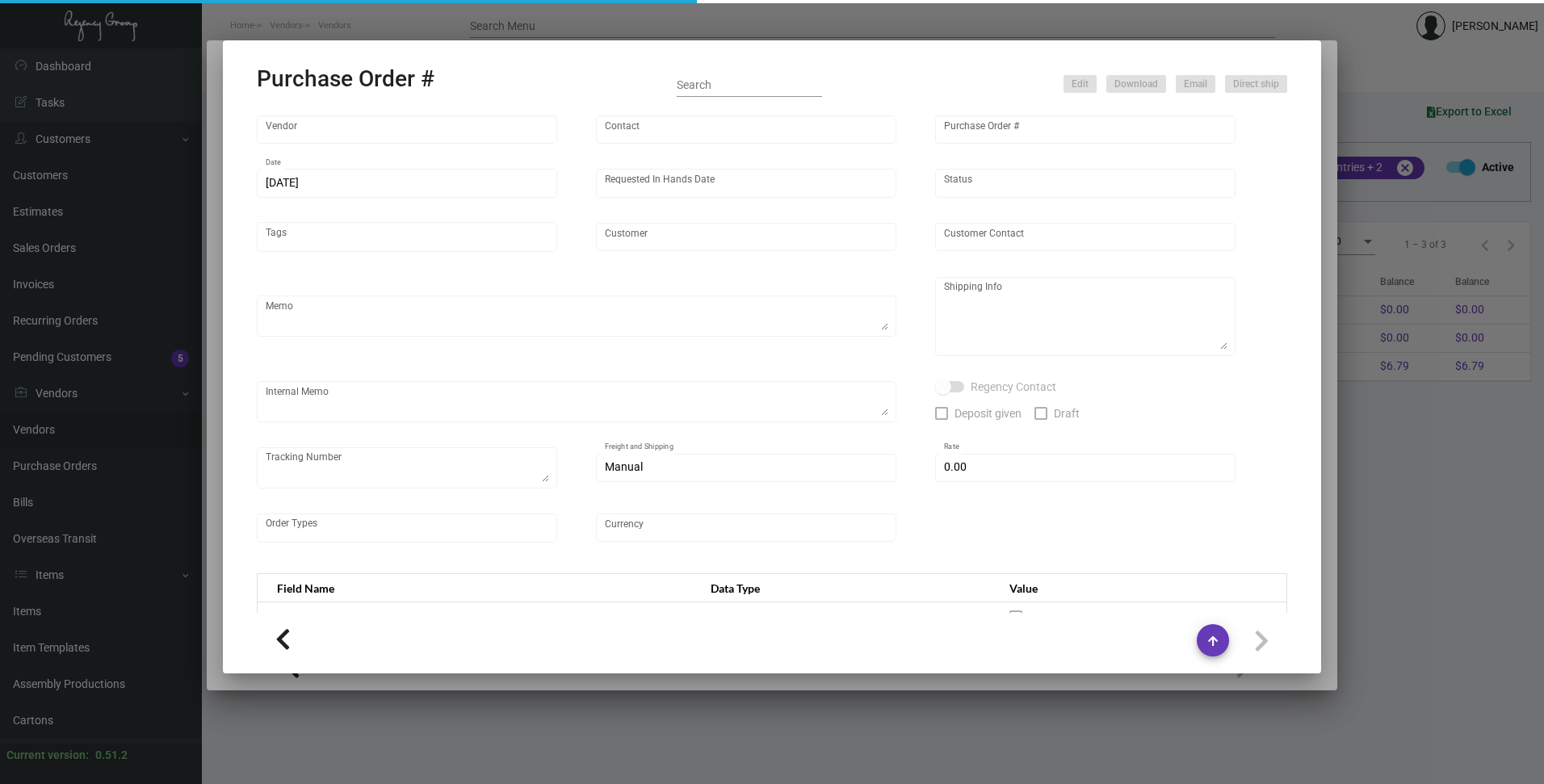
type input "Newbury [GEOGRAPHIC_DATA]"
type textarea "Pre-production Samples. Ship via UPS Ground Acct# 1AY276."
type textarea "[PERSON_NAME] Regency Group [GEOGRAPHIC_DATA] [STREET_ADDRESS][US_STATE]"
type input "$ 0.00"
type input "United States Dollar $"
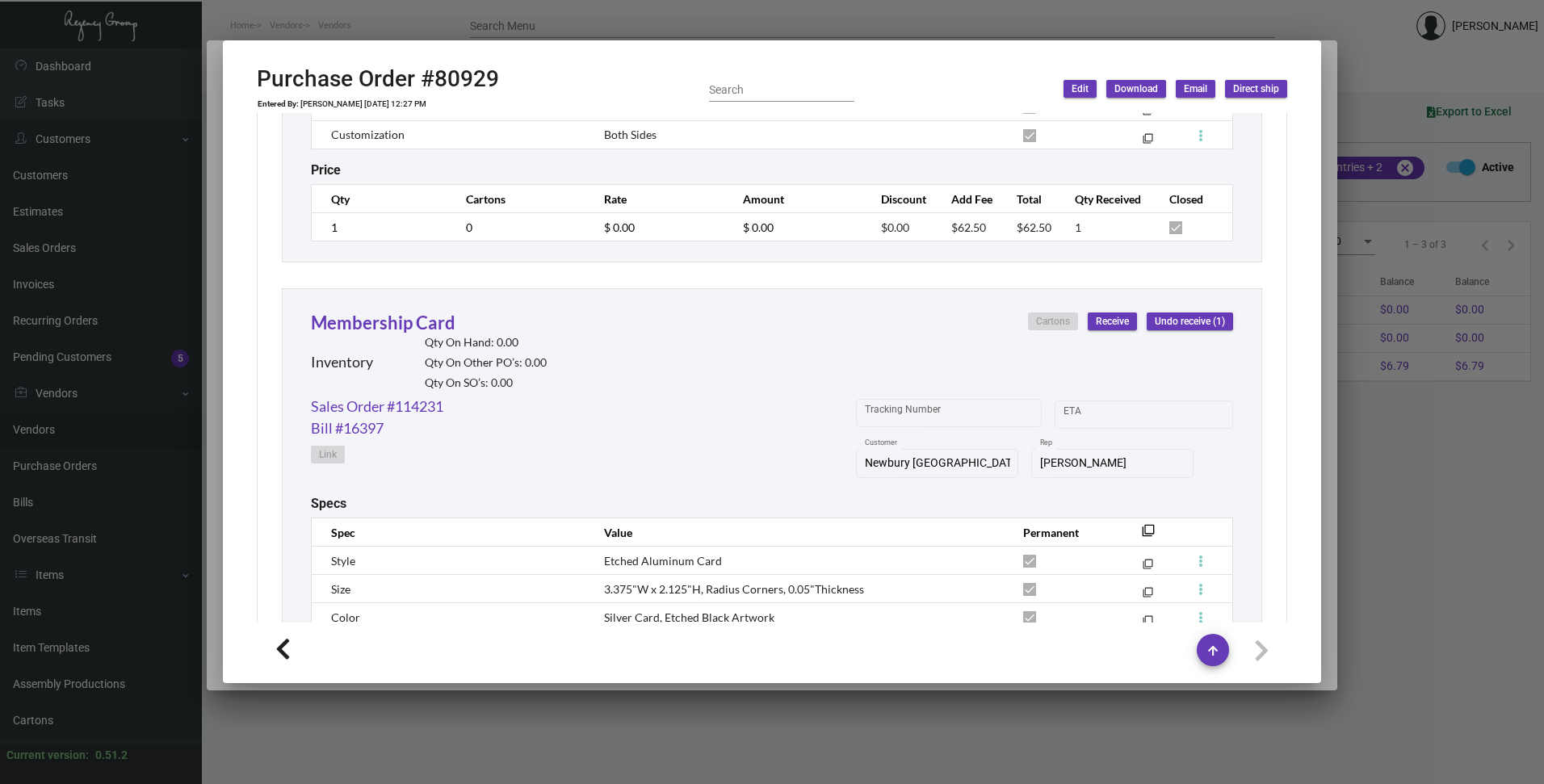
scroll to position [1360, 0]
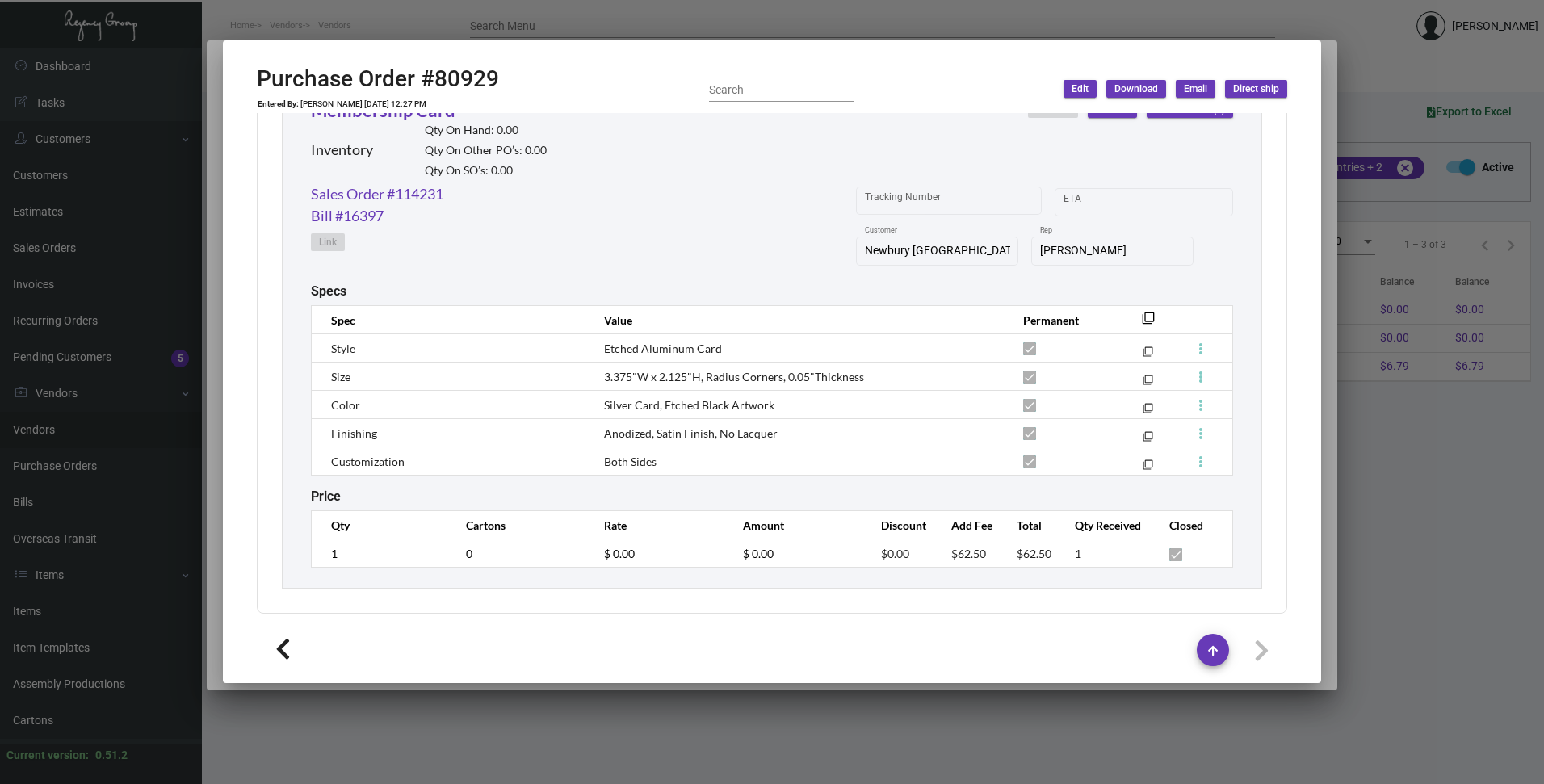
click at [632, 29] on div at bounding box center [772, 392] width 1544 height 784
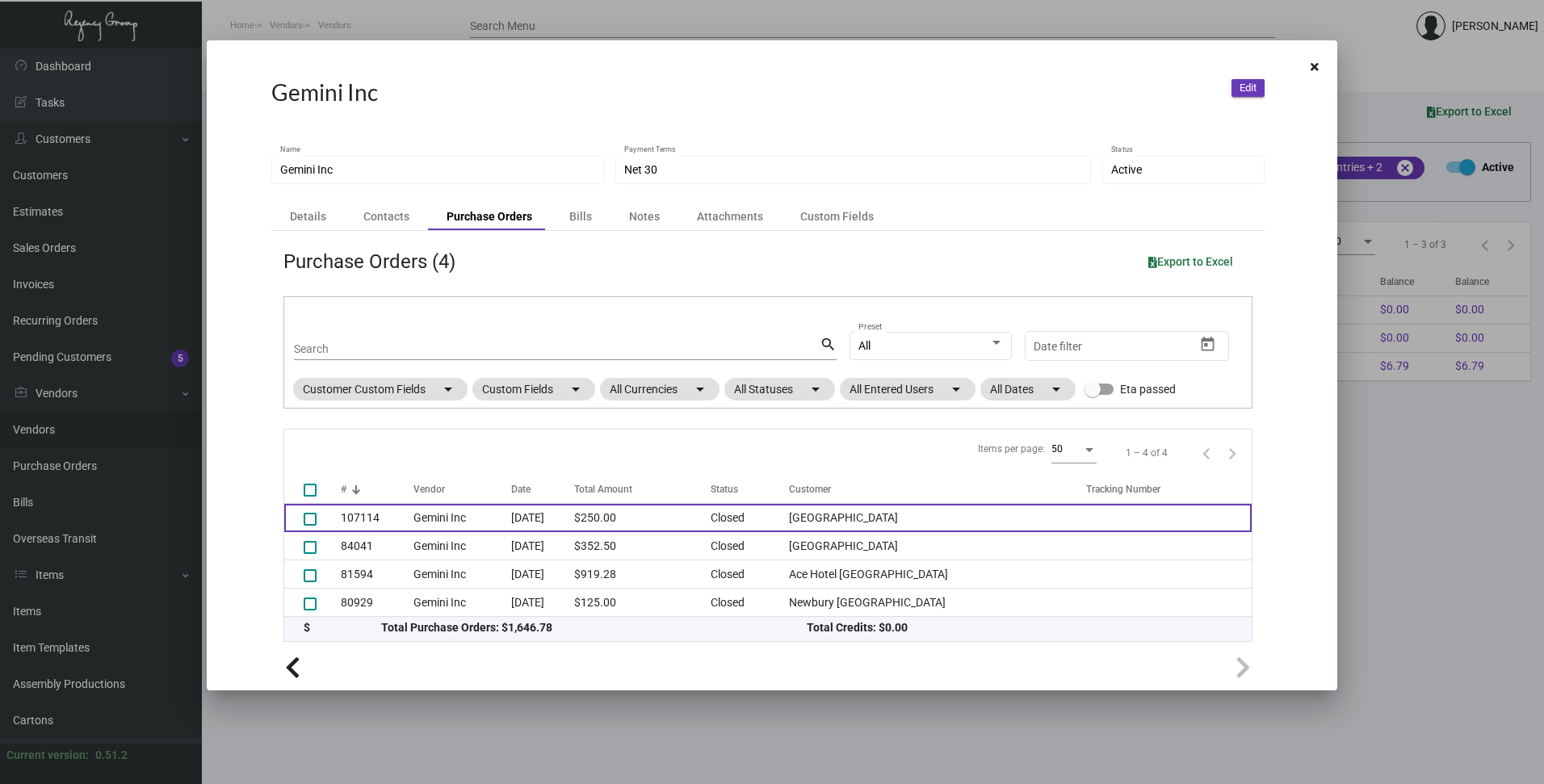
click at [362, 522] on td "107114" at bounding box center [376, 518] width 72 height 29
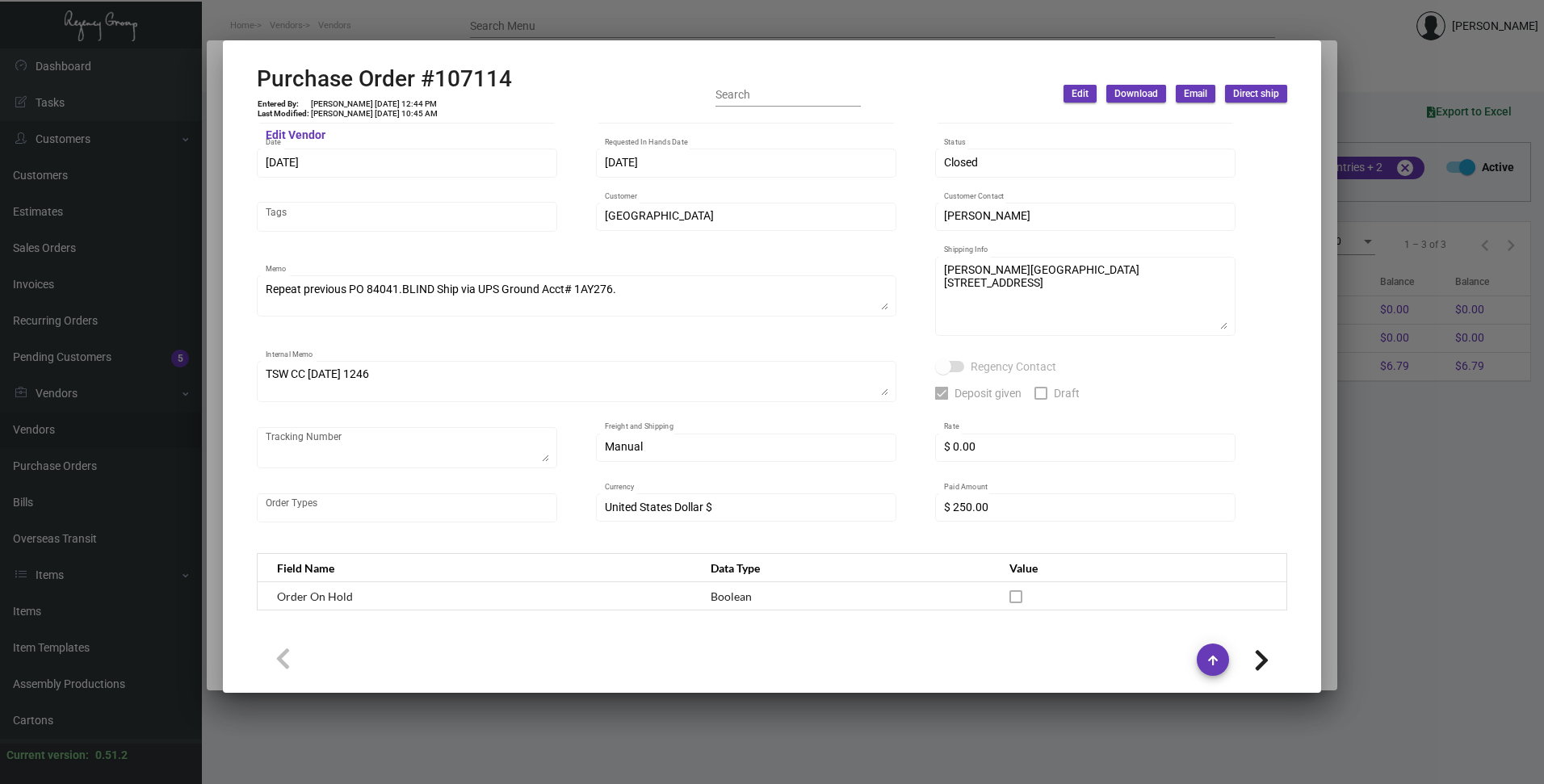
scroll to position [0, 0]
